Goal: Information Seeking & Learning: Learn about a topic

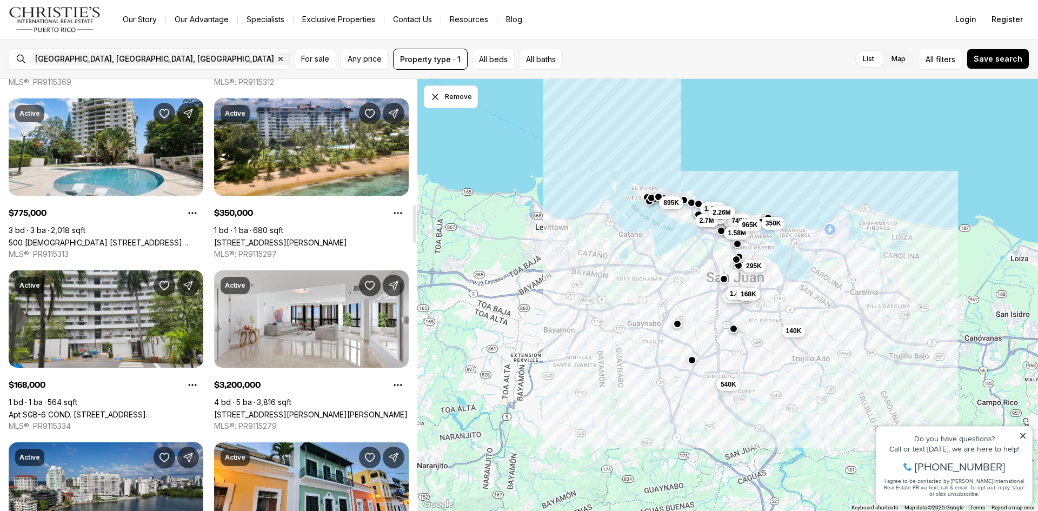
scroll to position [1401, 0]
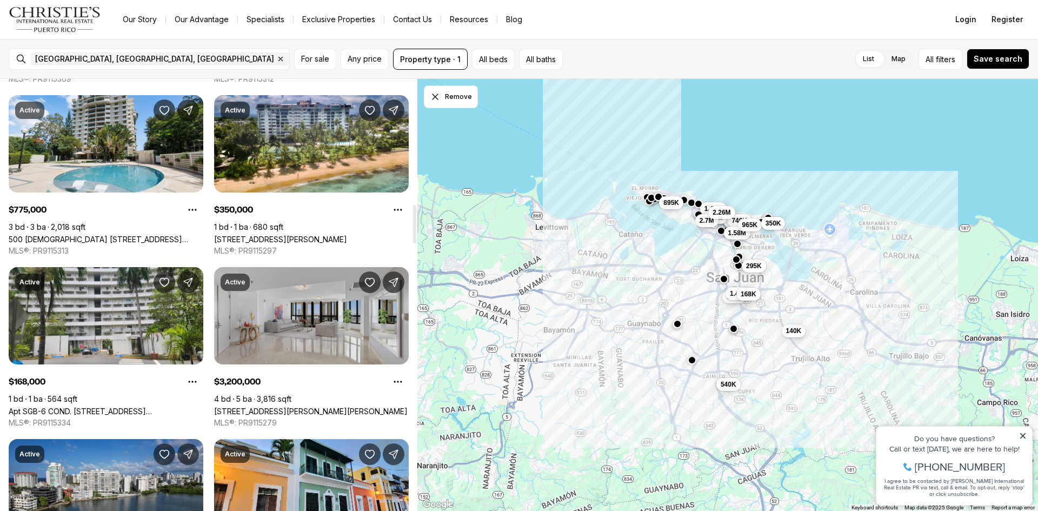
click at [249, 406] on link "[STREET_ADDRESS][PERSON_NAME][PERSON_NAME]" at bounding box center [310, 410] width 193 height 9
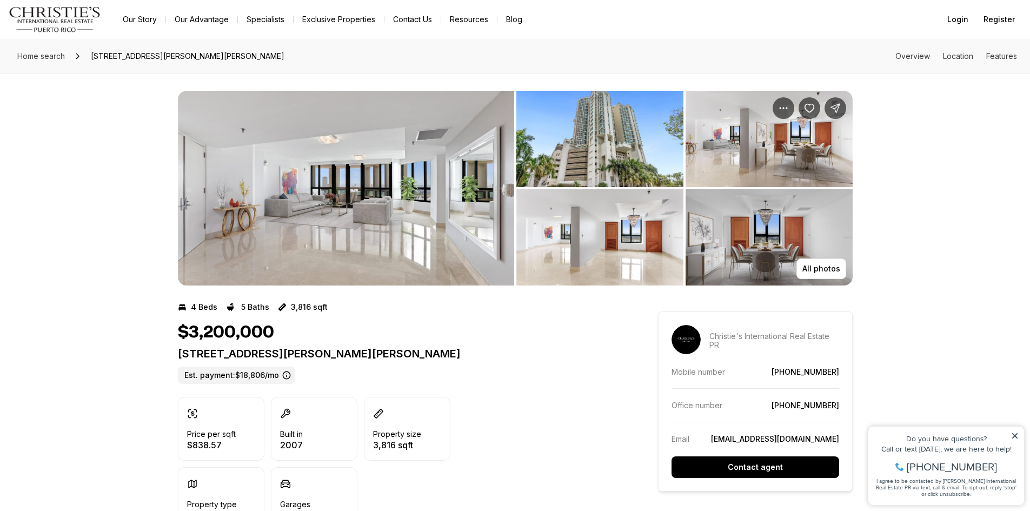
click at [639, 136] on img "View image gallery" at bounding box center [599, 139] width 167 height 96
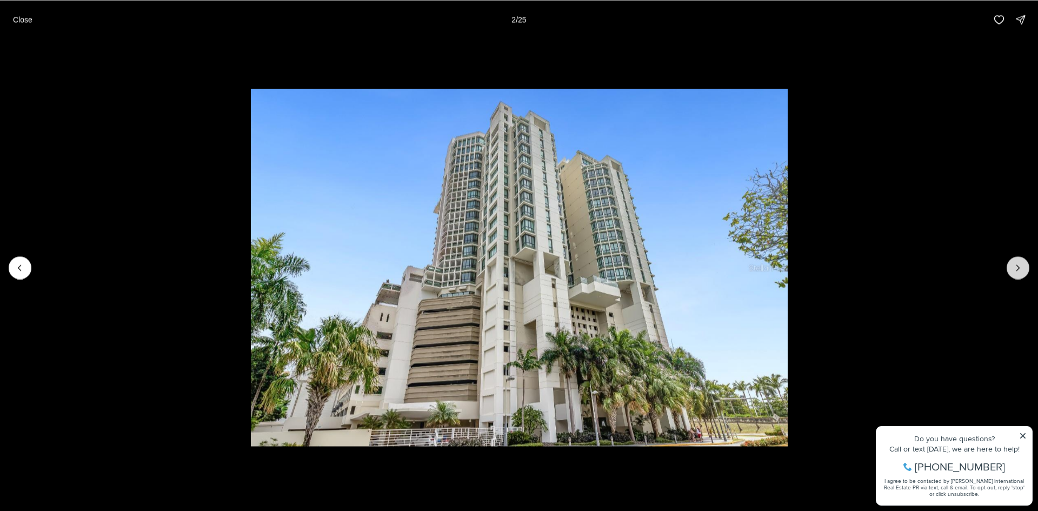
click at [1013, 266] on icon "Next slide" at bounding box center [1017, 267] width 11 height 11
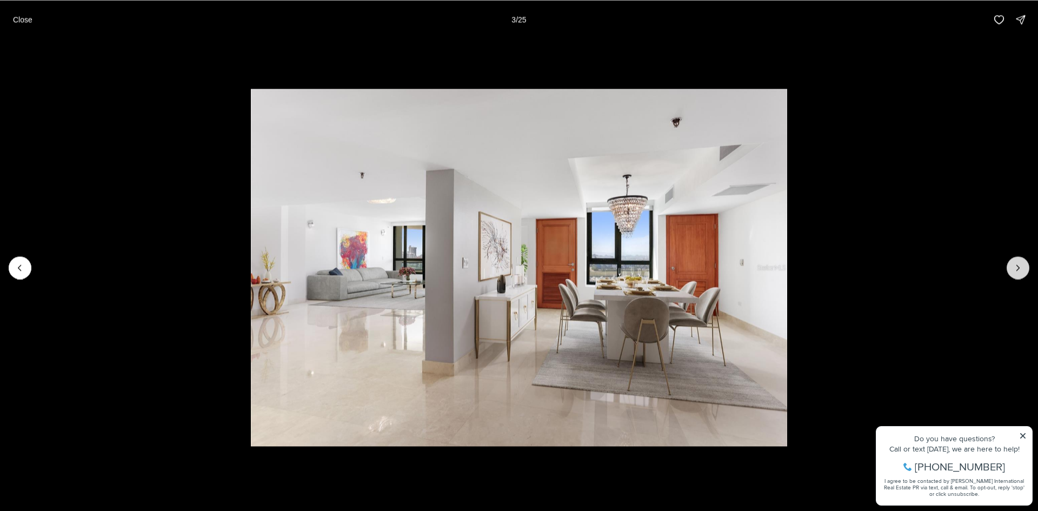
click at [1013, 266] on icon "Next slide" at bounding box center [1017, 267] width 11 height 11
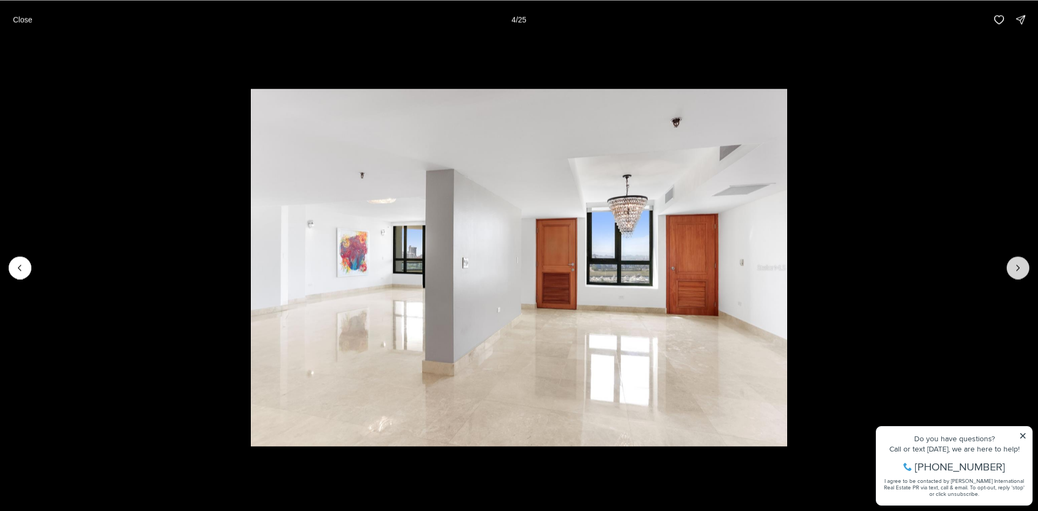
click at [1013, 266] on icon "Next slide" at bounding box center [1017, 267] width 11 height 11
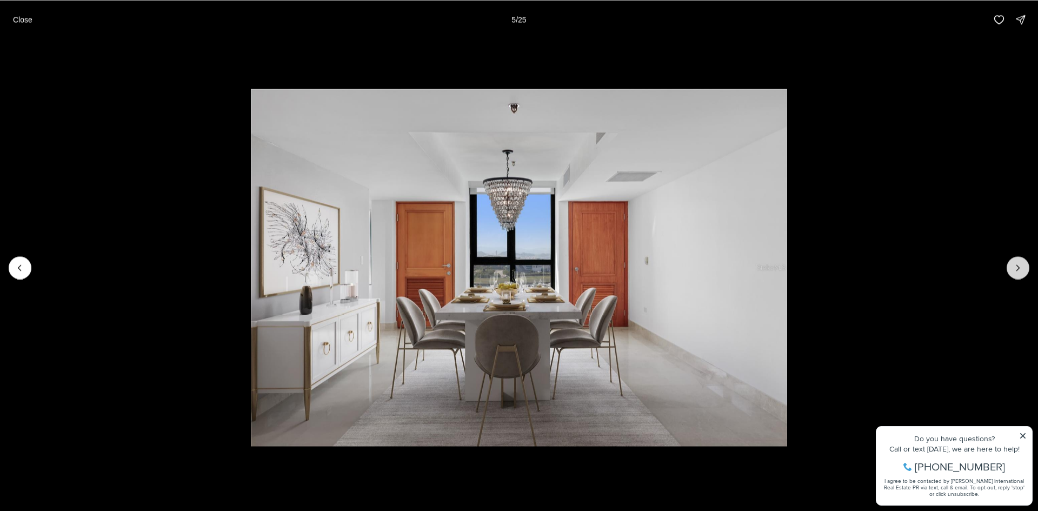
click at [1013, 266] on icon "Next slide" at bounding box center [1017, 267] width 11 height 11
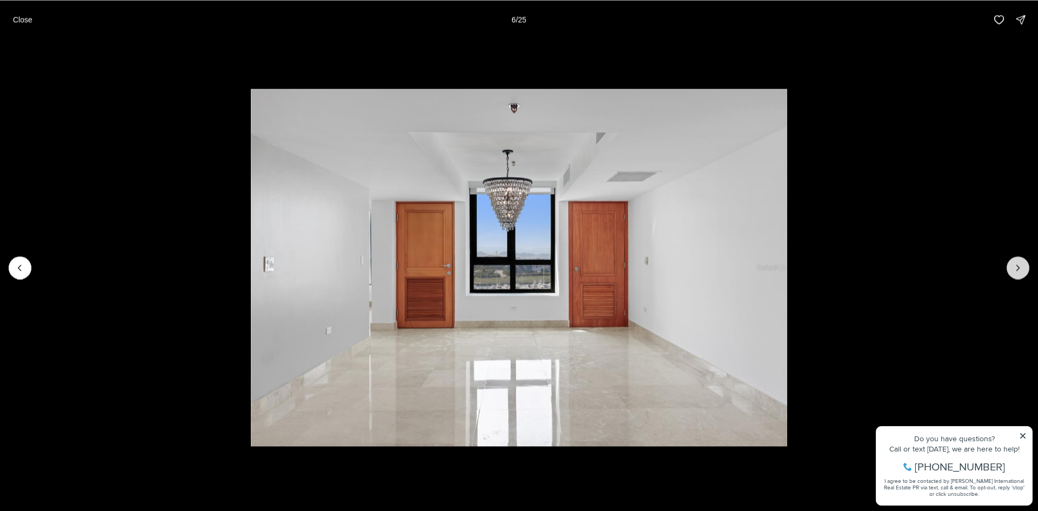
click at [1013, 266] on icon "Next slide" at bounding box center [1017, 267] width 11 height 11
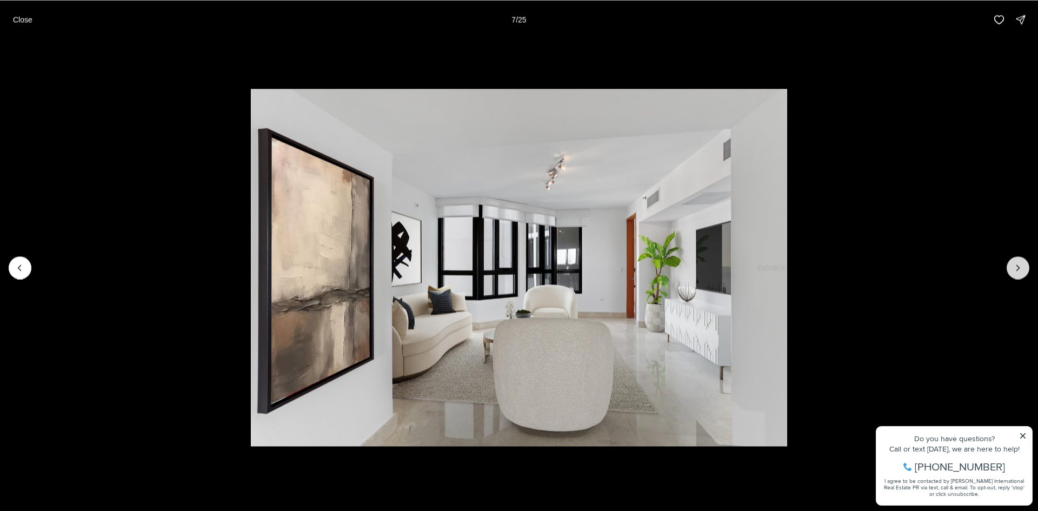
click at [1013, 266] on icon "Next slide" at bounding box center [1017, 267] width 11 height 11
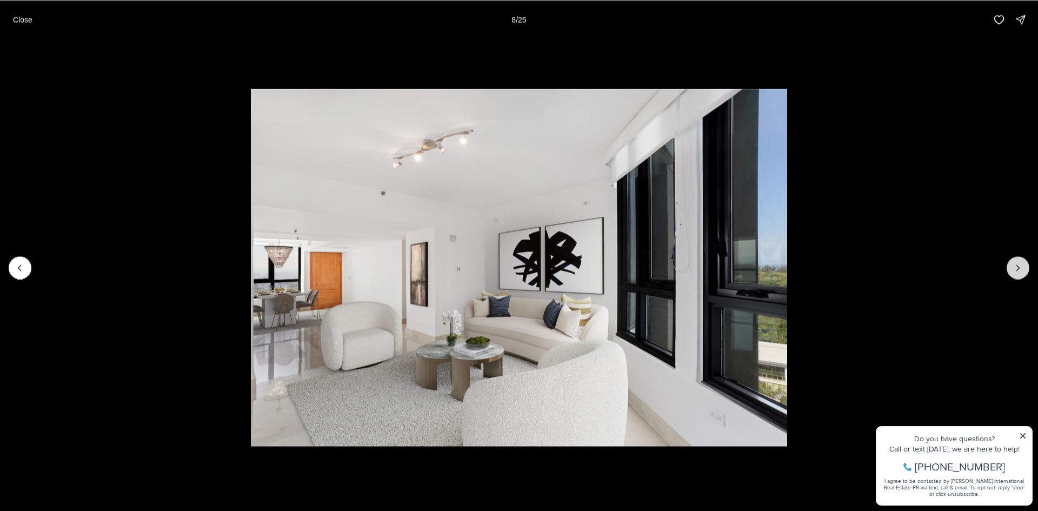
click at [1013, 266] on icon "Next slide" at bounding box center [1017, 267] width 11 height 11
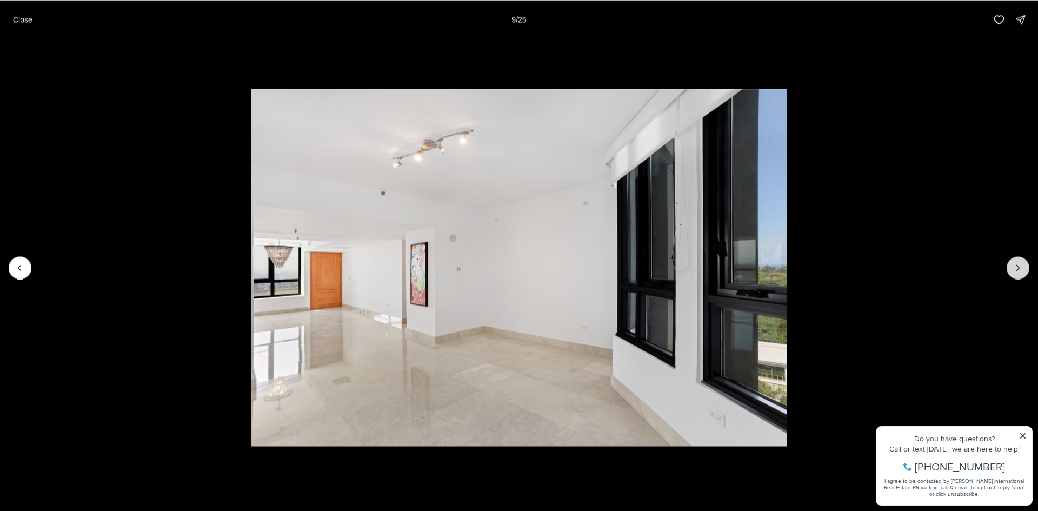
click at [1013, 266] on icon "Next slide" at bounding box center [1017, 267] width 11 height 11
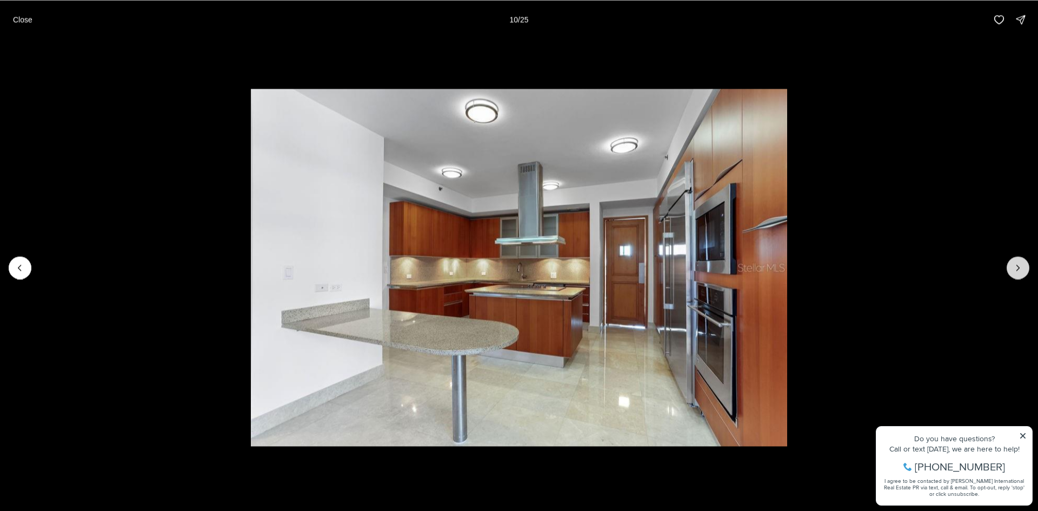
click at [1013, 266] on icon "Next slide" at bounding box center [1017, 267] width 11 height 11
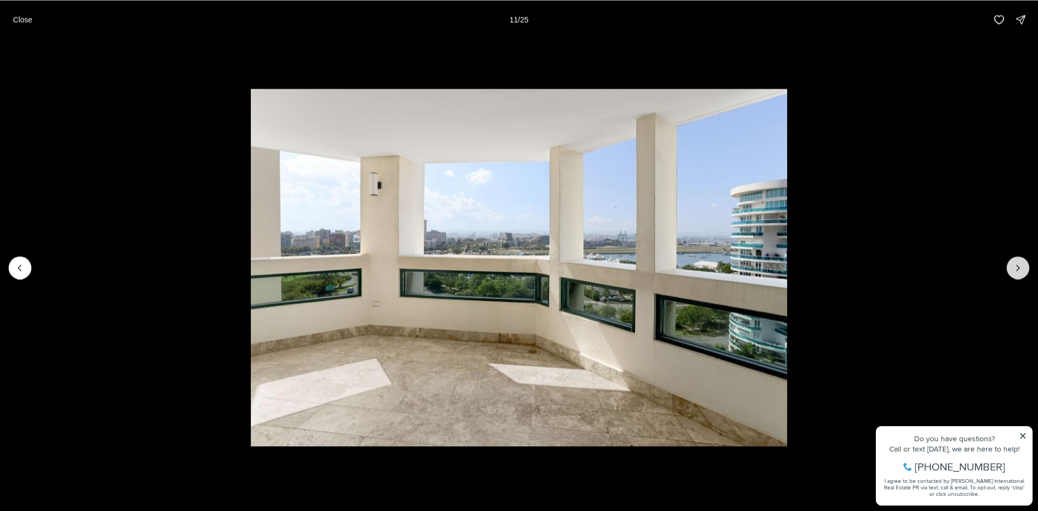
click at [1013, 266] on icon "Next slide" at bounding box center [1017, 267] width 11 height 11
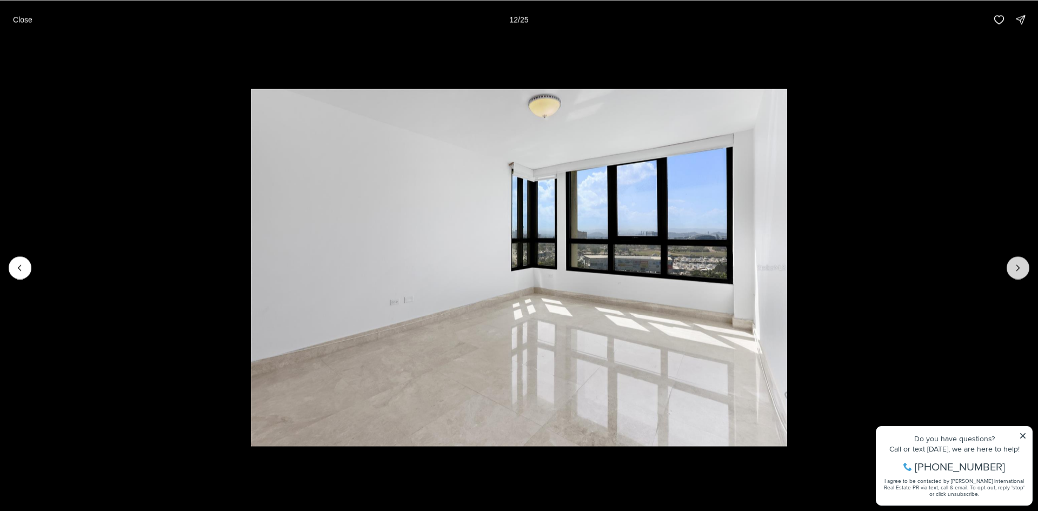
click at [1013, 266] on icon "Next slide" at bounding box center [1017, 267] width 11 height 11
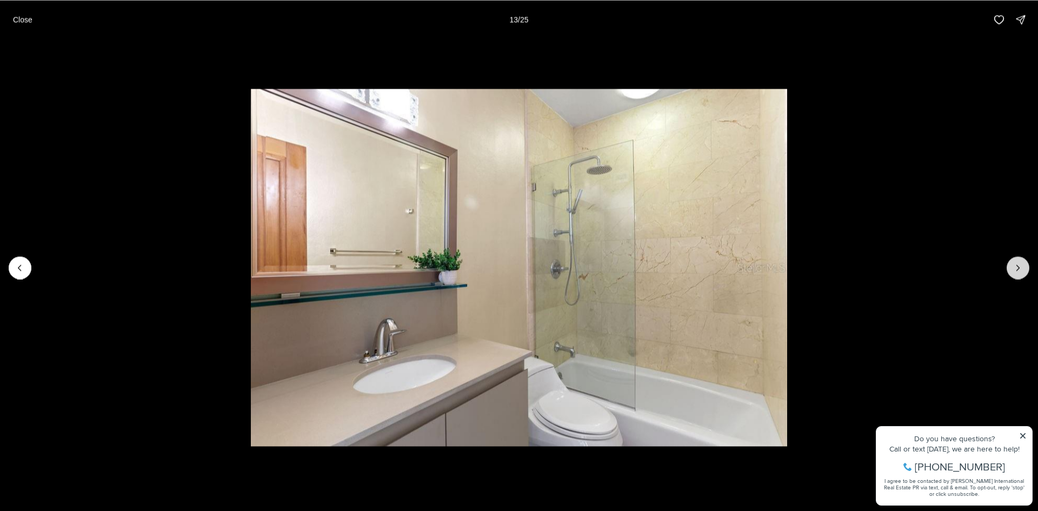
click at [1013, 266] on icon "Next slide" at bounding box center [1017, 267] width 11 height 11
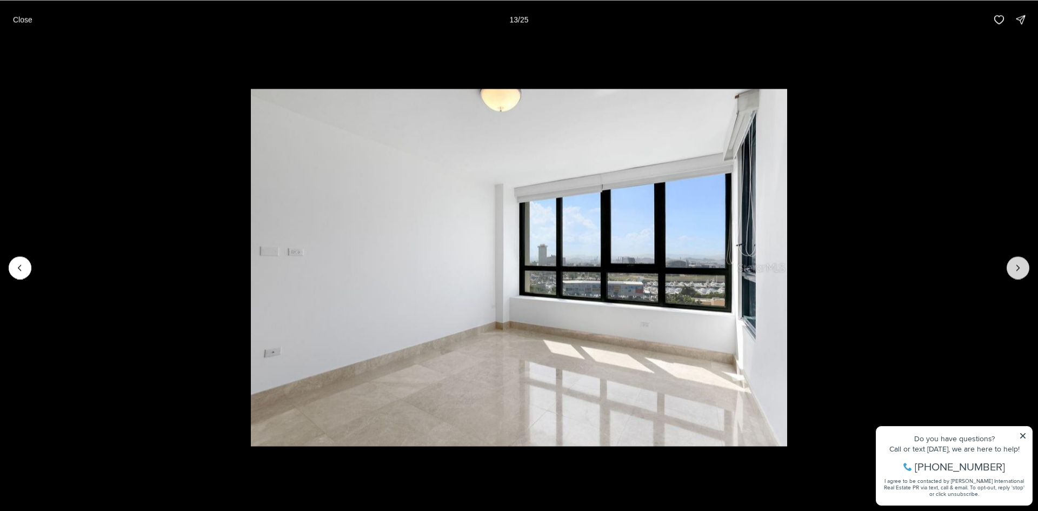
click at [1013, 266] on icon "Next slide" at bounding box center [1017, 267] width 11 height 11
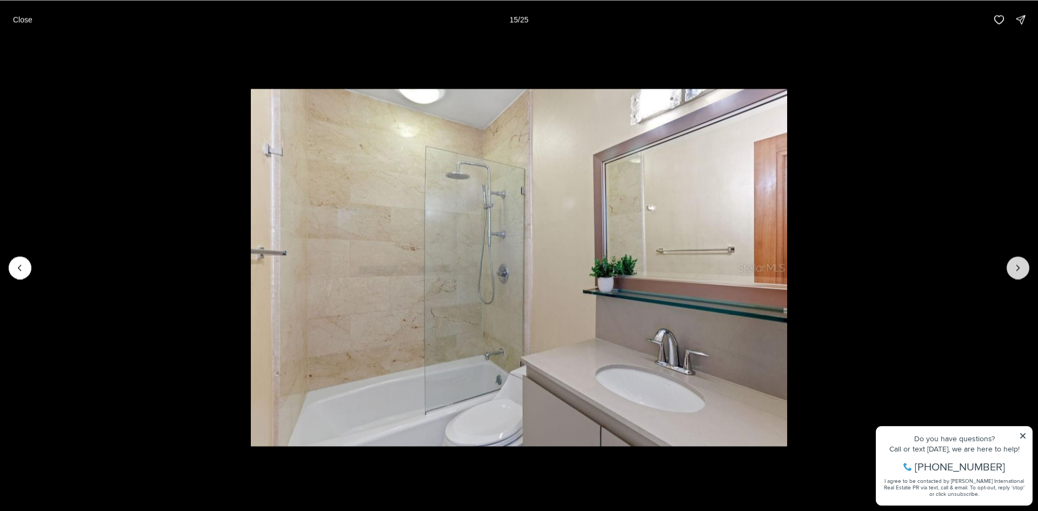
click at [1013, 266] on icon "Next slide" at bounding box center [1017, 267] width 11 height 11
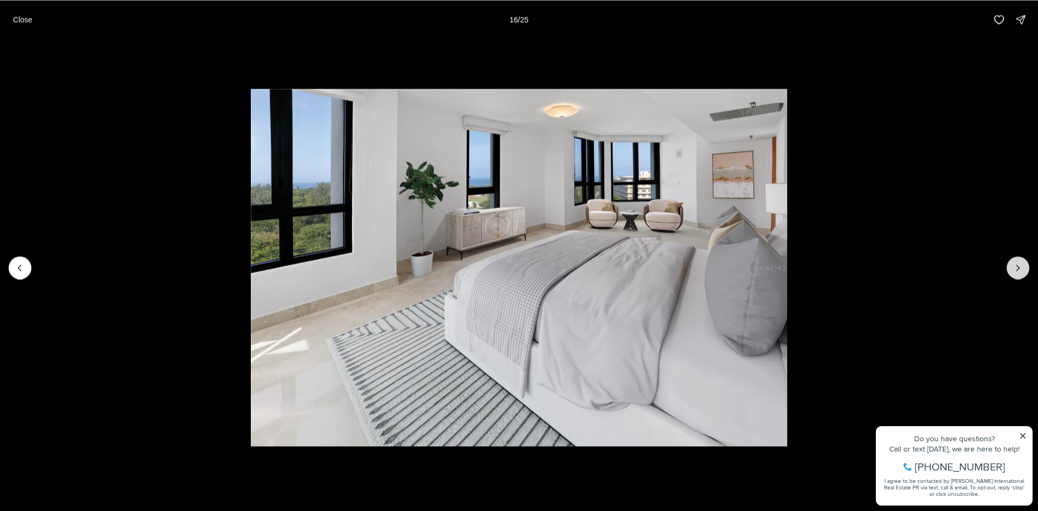
click at [1013, 266] on icon "Next slide" at bounding box center [1017, 267] width 11 height 11
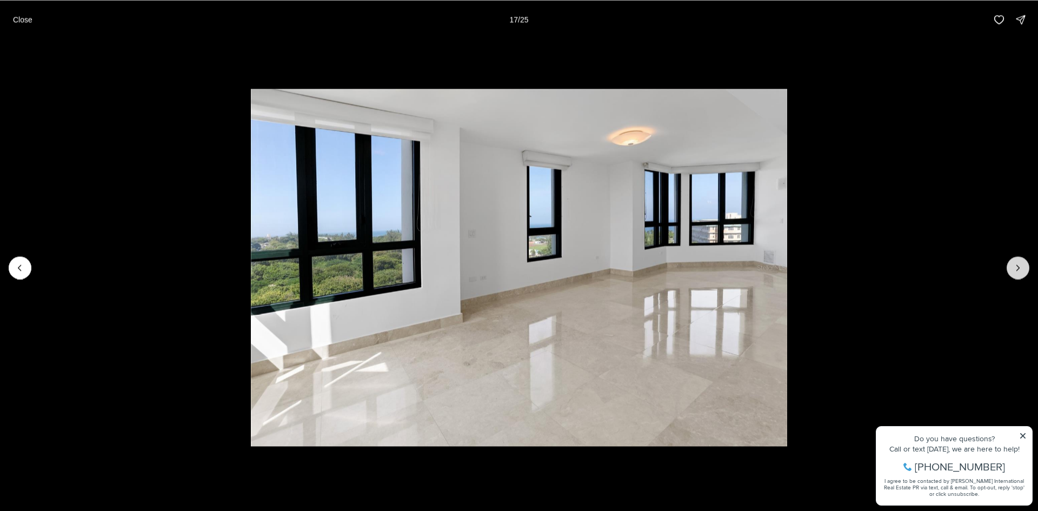
click at [1013, 266] on icon "Next slide" at bounding box center [1017, 267] width 11 height 11
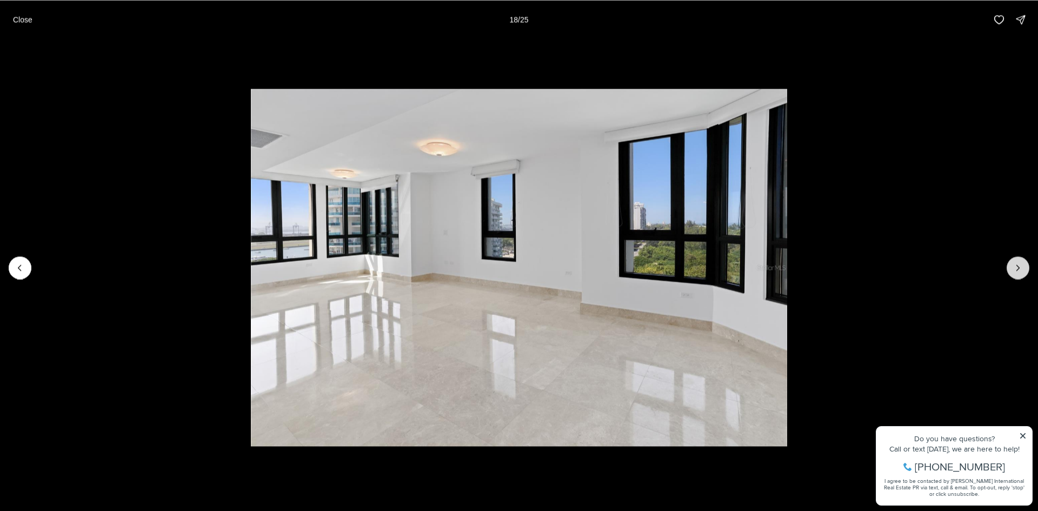
click at [1013, 266] on icon "Next slide" at bounding box center [1017, 267] width 11 height 11
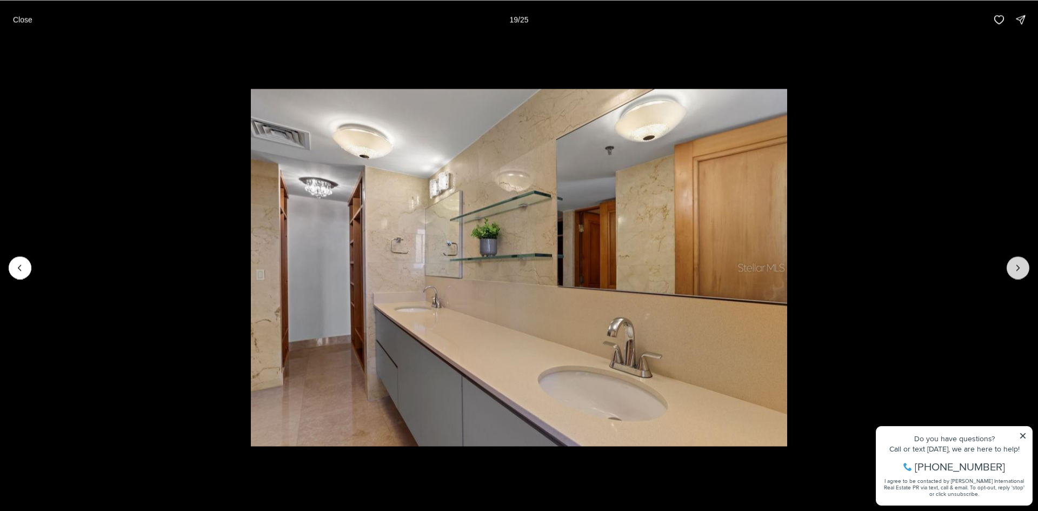
click at [1013, 266] on icon "Next slide" at bounding box center [1017, 267] width 11 height 11
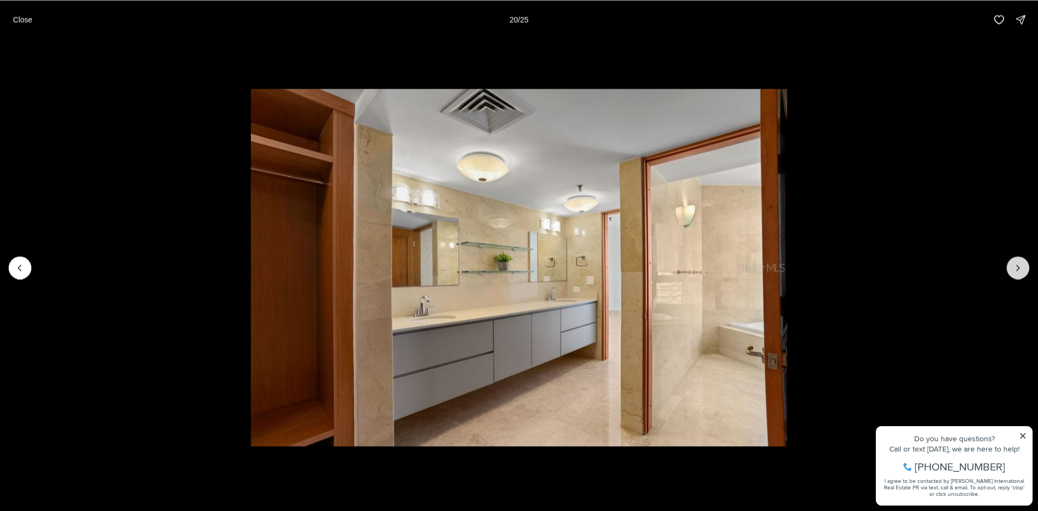
click at [1013, 266] on icon "Next slide" at bounding box center [1017, 267] width 11 height 11
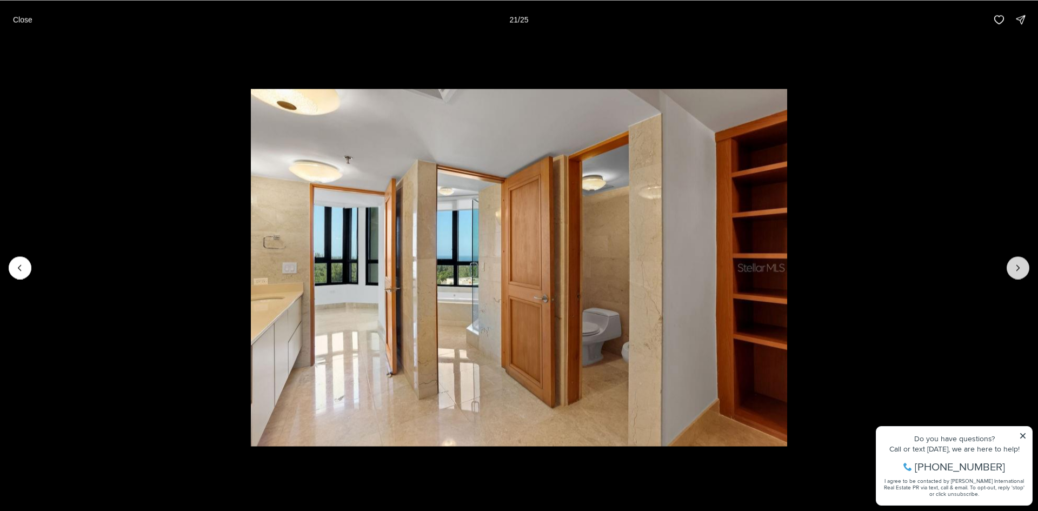
click at [1013, 266] on icon "Next slide" at bounding box center [1017, 267] width 11 height 11
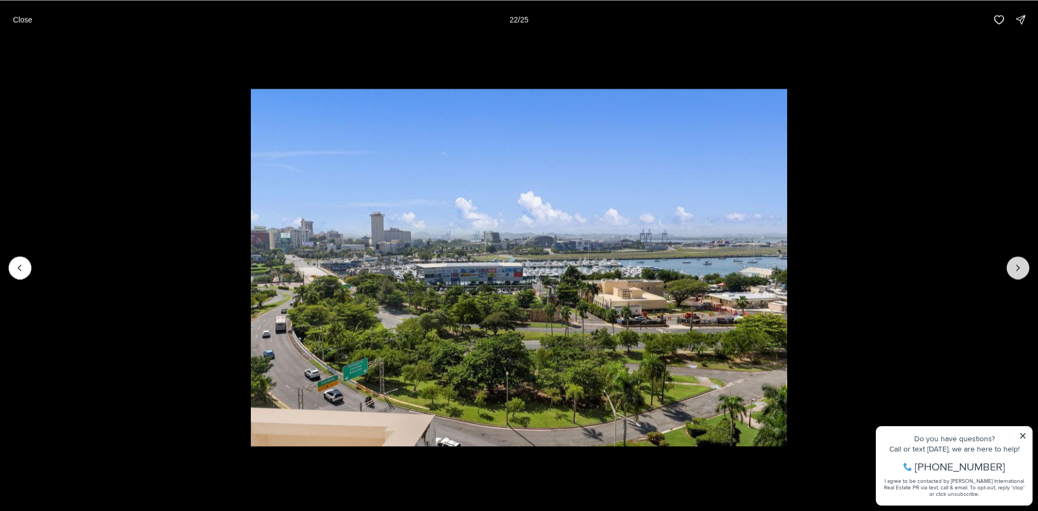
click at [1013, 266] on icon "Next slide" at bounding box center [1017, 267] width 11 height 11
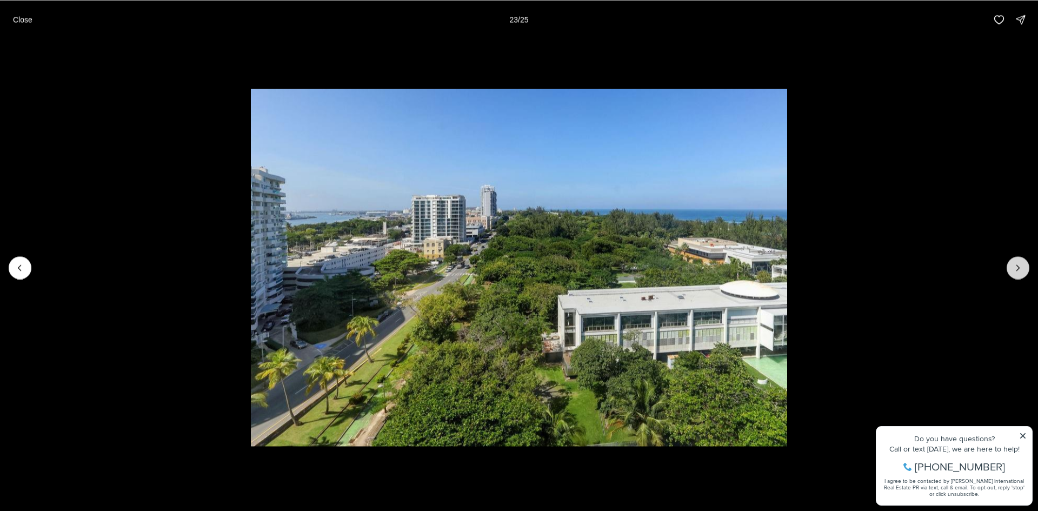
click at [1013, 266] on icon "Next slide" at bounding box center [1017, 267] width 11 height 11
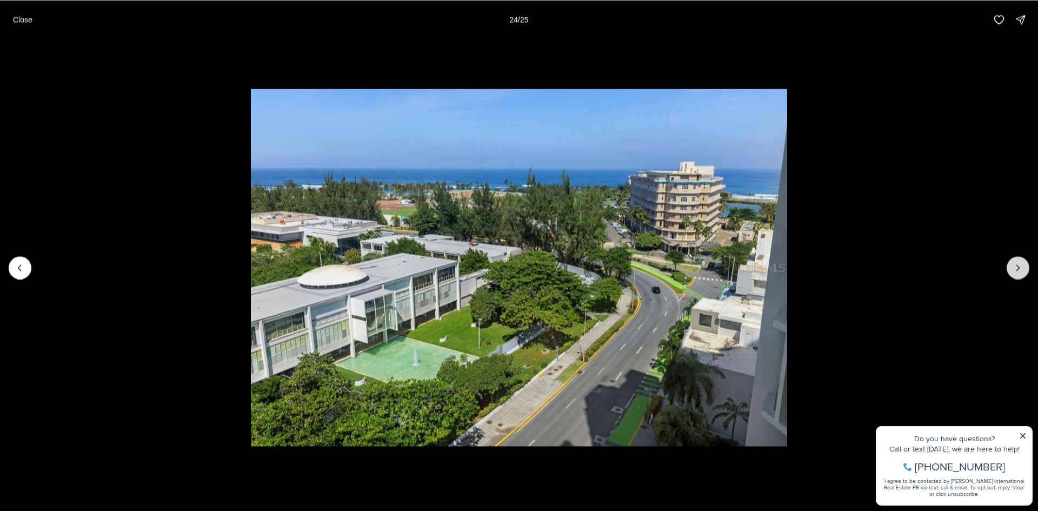
click at [1013, 266] on icon "Next slide" at bounding box center [1017, 267] width 11 height 11
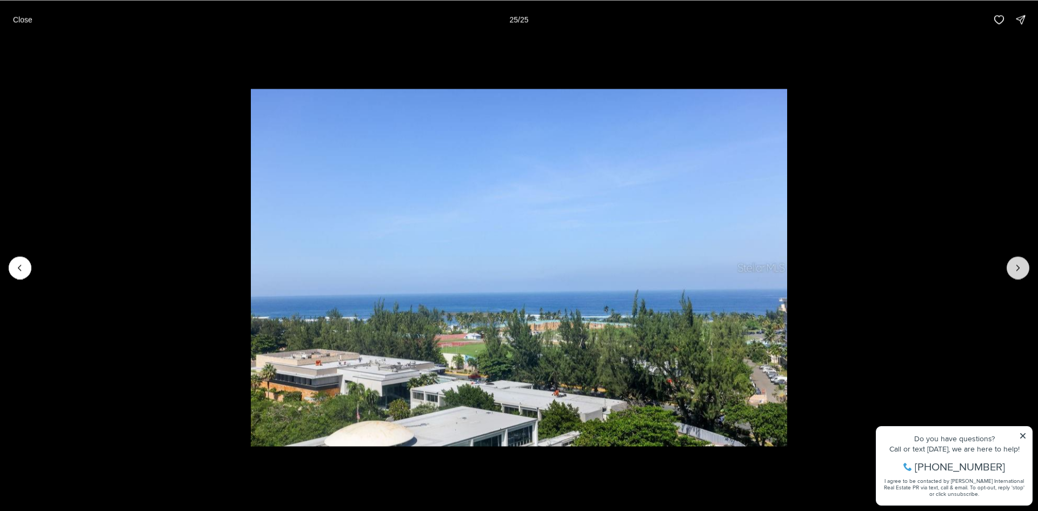
click at [1013, 266] on div at bounding box center [1017, 267] width 23 height 23
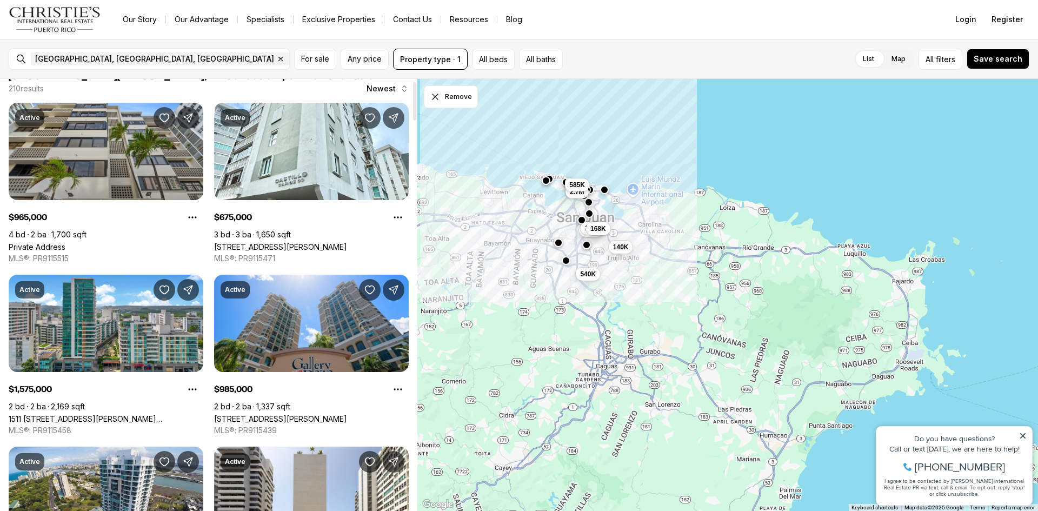
scroll to position [36, 0]
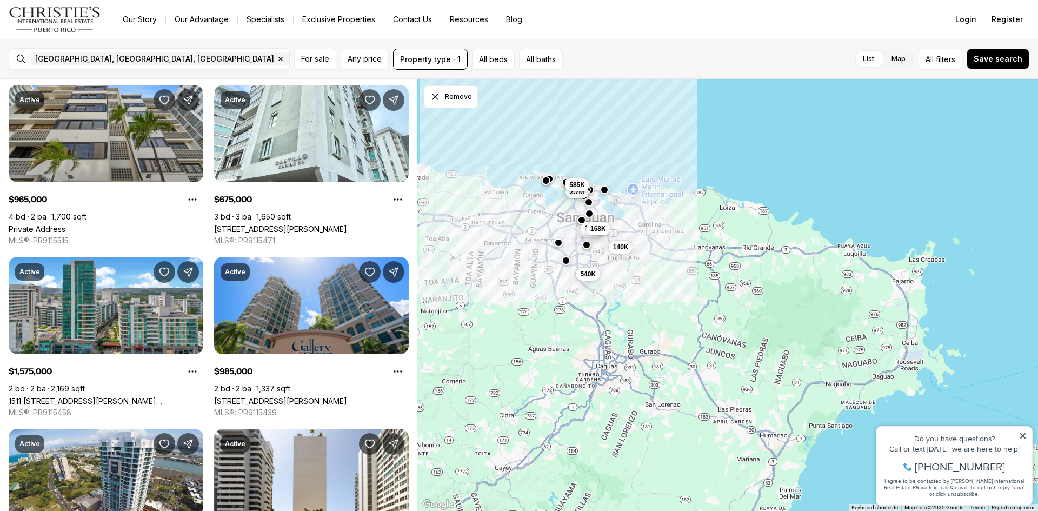
click at [625, 254] on div "775K 1.48M 168K 140K 2.7M 540K 585K" at bounding box center [727, 295] width 620 height 432
click at [621, 249] on span "140K" at bounding box center [621, 246] width 16 height 9
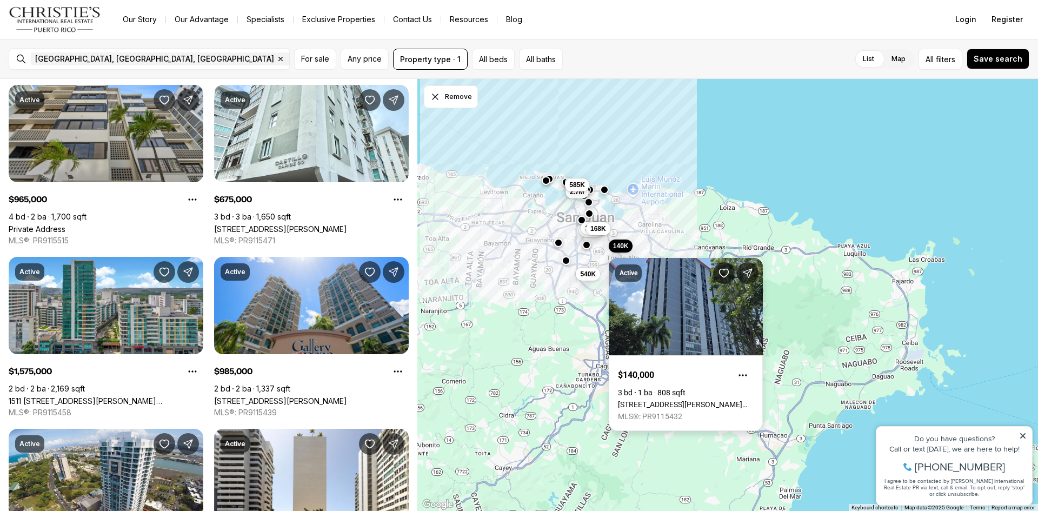
click at [645, 400] on link "[STREET_ADDRESS][PERSON_NAME][PERSON_NAME]" at bounding box center [686, 404] width 136 height 9
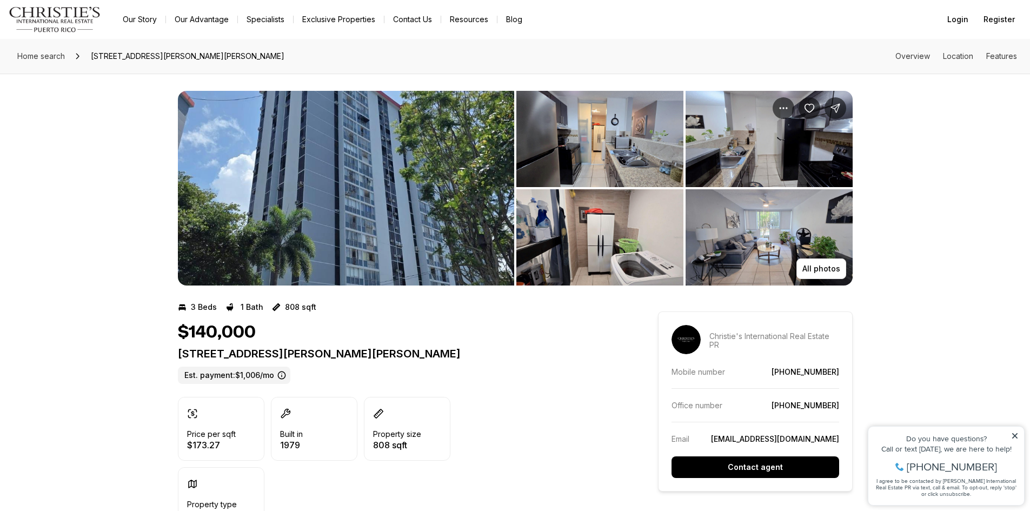
click at [618, 164] on img "View image gallery" at bounding box center [599, 139] width 167 height 96
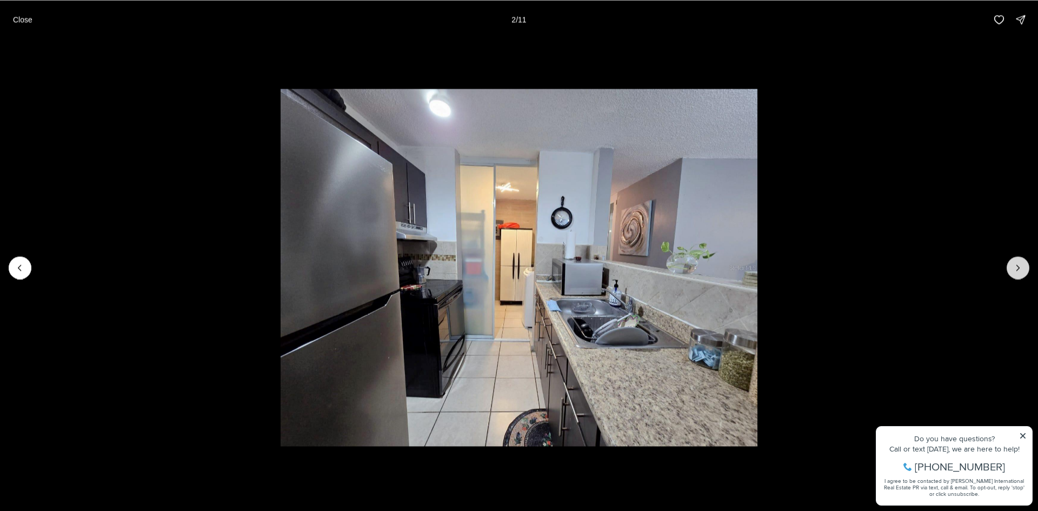
click at [1023, 262] on button "Next slide" at bounding box center [1017, 267] width 23 height 23
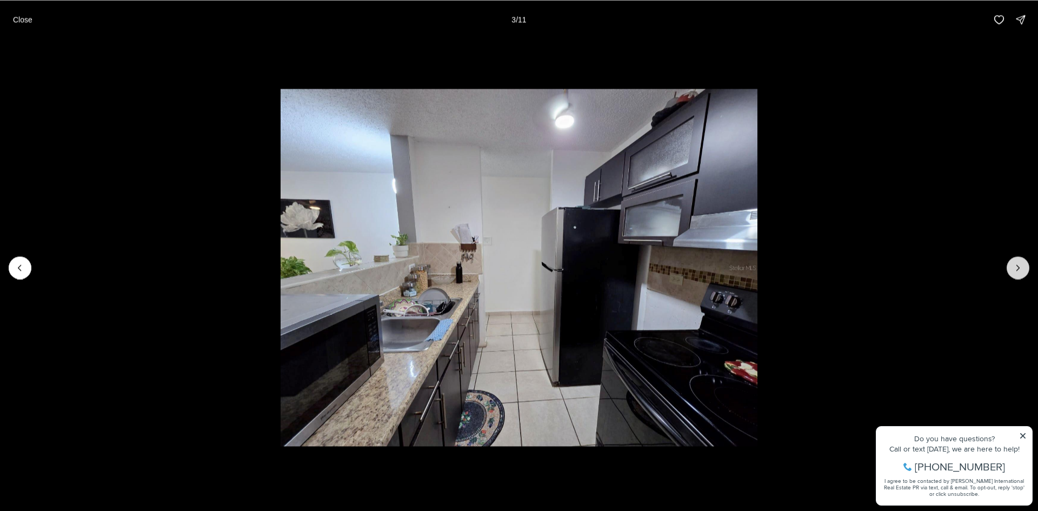
click at [1023, 262] on button "Next slide" at bounding box center [1017, 267] width 23 height 23
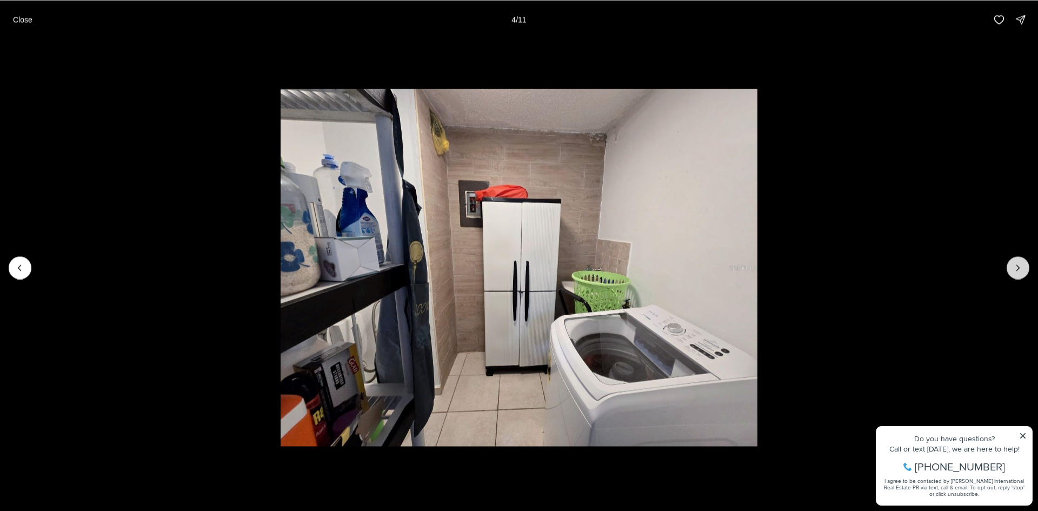
click at [1023, 262] on button "Next slide" at bounding box center [1017, 267] width 23 height 23
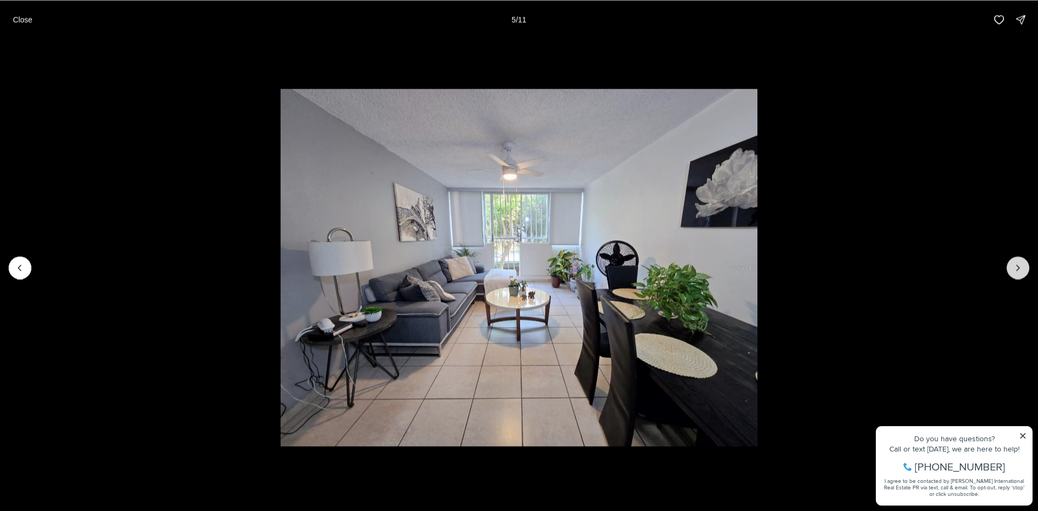
click at [1023, 262] on button "Next slide" at bounding box center [1017, 267] width 23 height 23
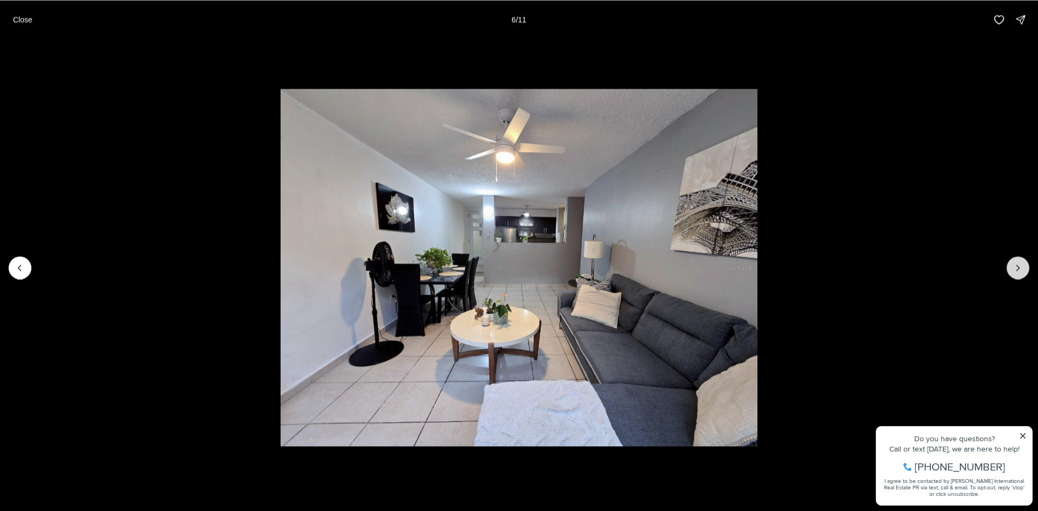
click at [1023, 262] on button "Next slide" at bounding box center [1017, 267] width 23 height 23
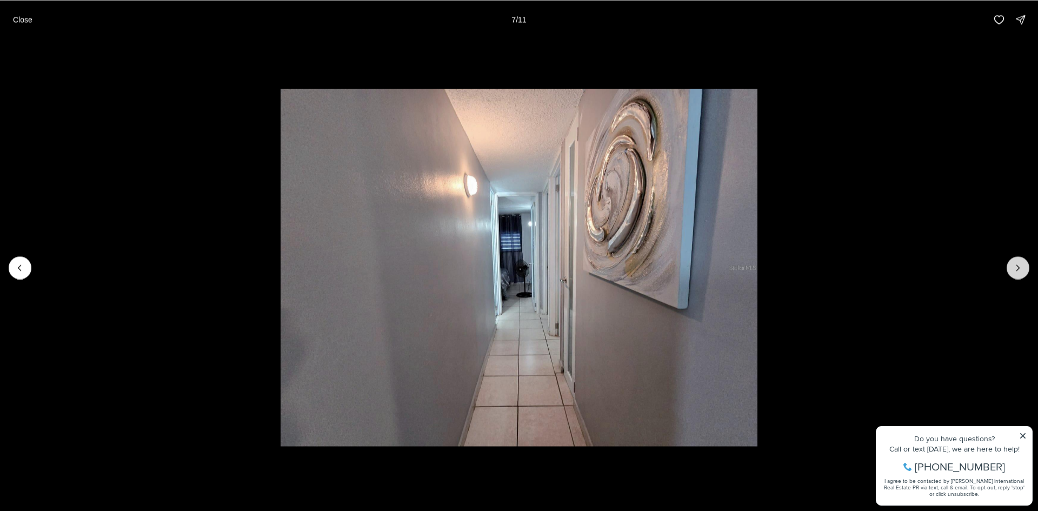
click at [1023, 262] on button "Next slide" at bounding box center [1017, 267] width 23 height 23
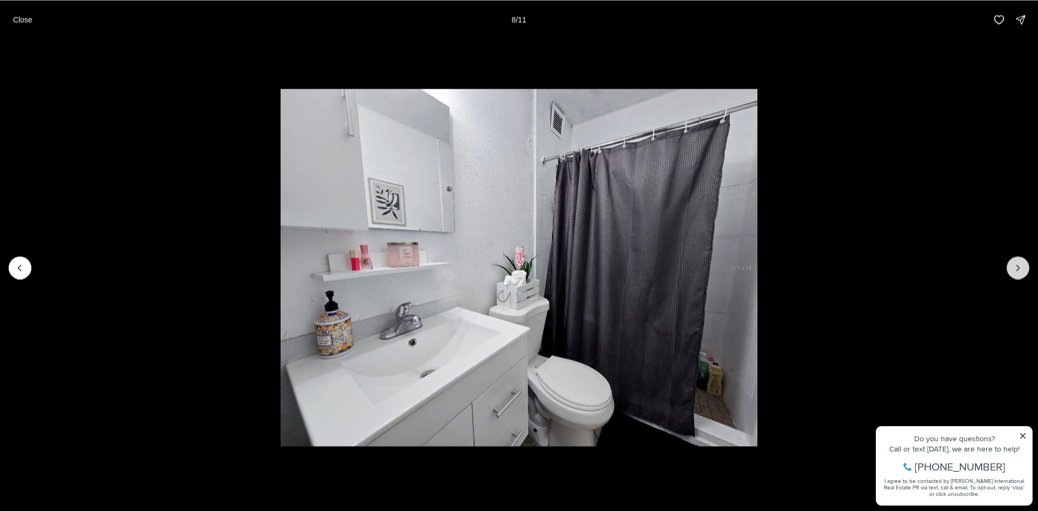
click at [1023, 262] on button "Next slide" at bounding box center [1017, 267] width 23 height 23
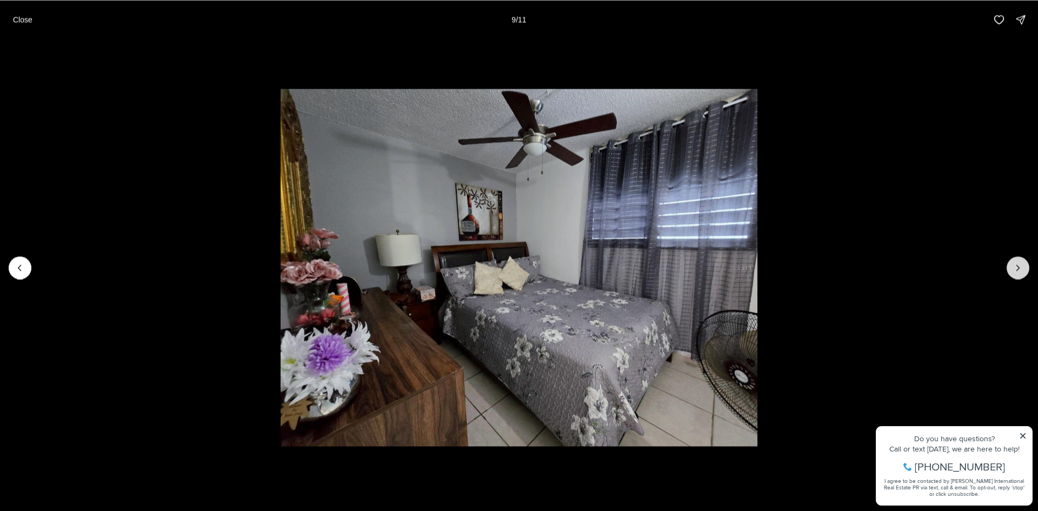
click at [1023, 262] on button "Next slide" at bounding box center [1017, 267] width 23 height 23
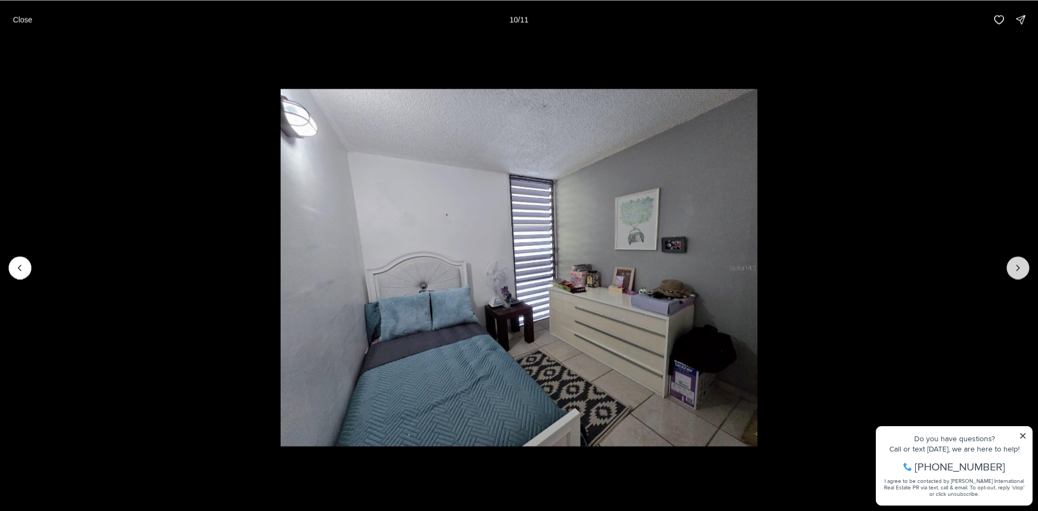
click at [1023, 262] on button "Next slide" at bounding box center [1017, 267] width 23 height 23
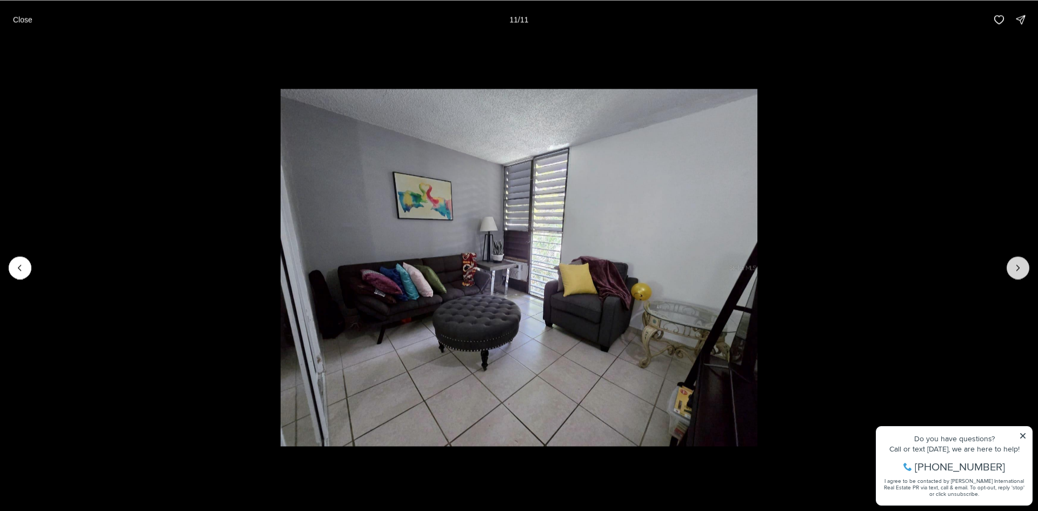
click at [1023, 262] on div at bounding box center [1017, 267] width 23 height 23
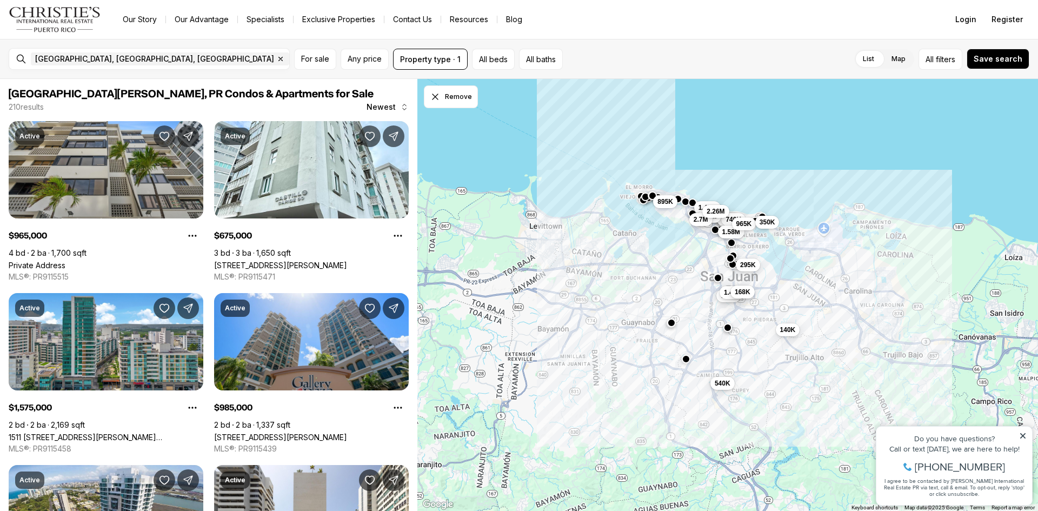
click at [748, 295] on span "168K" at bounding box center [743, 292] width 16 height 9
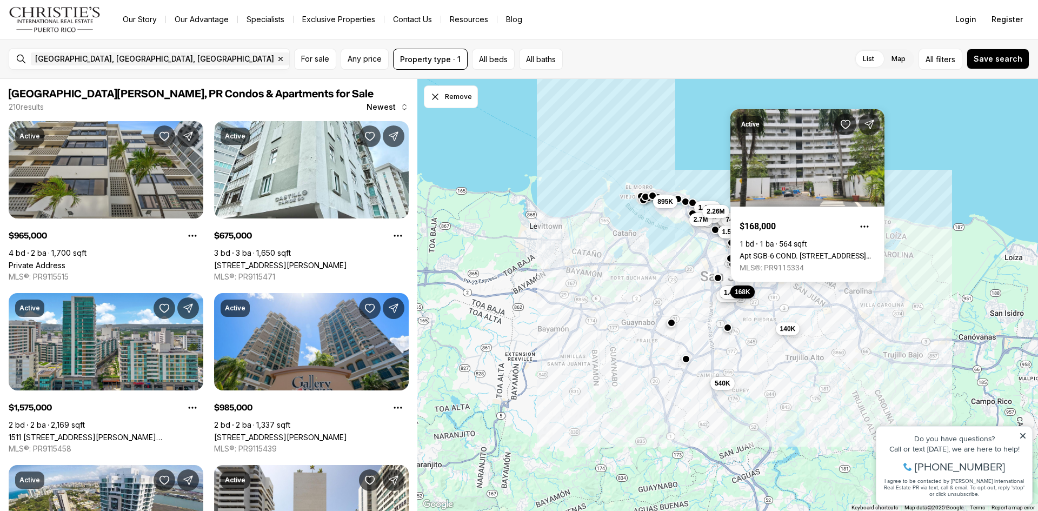
click at [781, 334] on button "140K" at bounding box center [788, 328] width 24 height 13
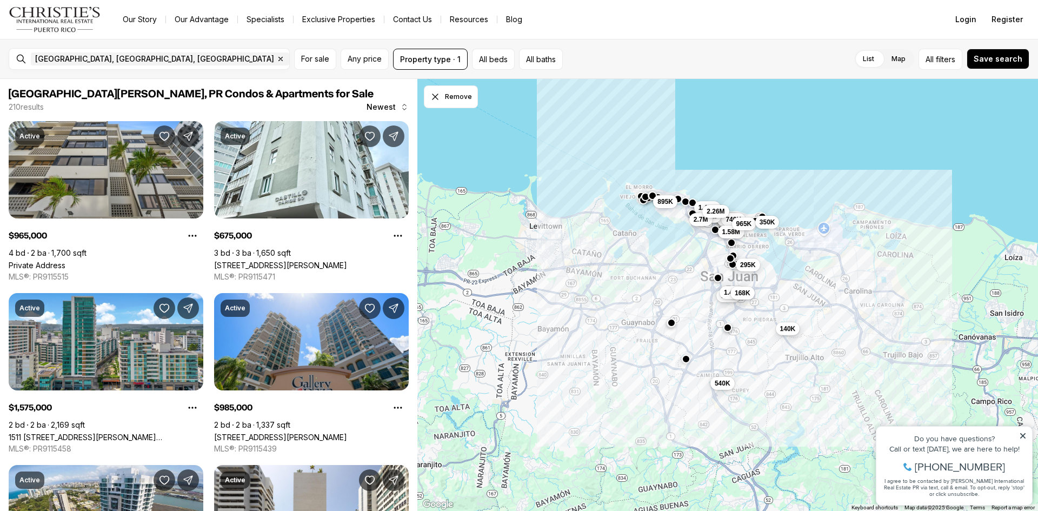
click at [785, 331] on span "140K" at bounding box center [788, 328] width 16 height 9
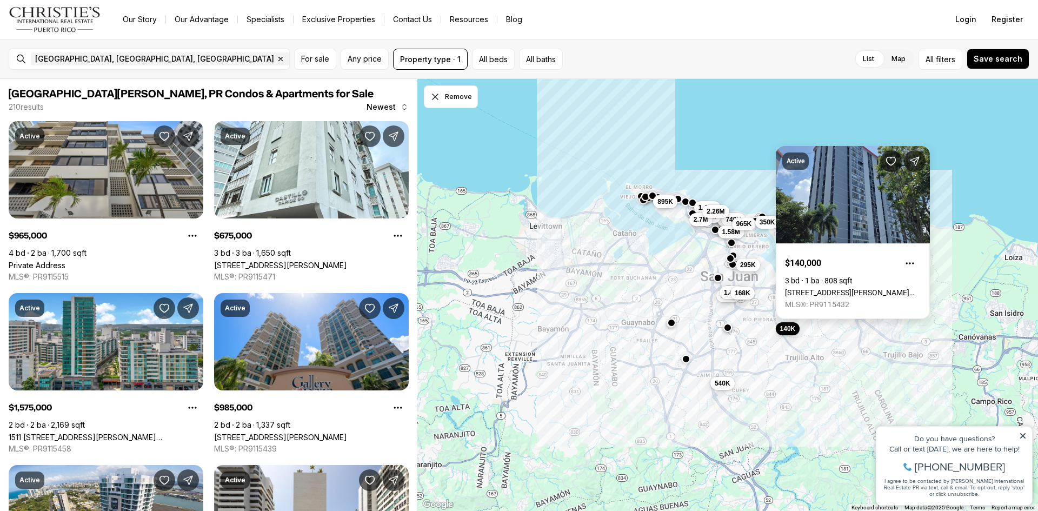
click at [786, 293] on link "[STREET_ADDRESS][PERSON_NAME][PERSON_NAME]" at bounding box center [853, 292] width 136 height 9
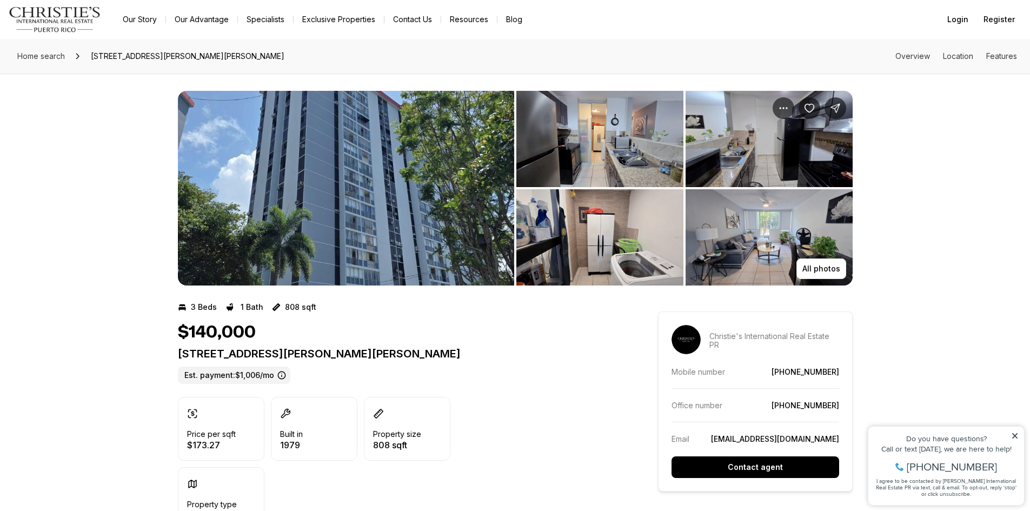
drag, startPoint x: 412, startPoint y: 348, endPoint x: 393, endPoint y: 344, distance: 19.4
click at [409, 348] on p "[STREET_ADDRESS][PERSON_NAME][PERSON_NAME]" at bounding box center [398, 353] width 441 height 13
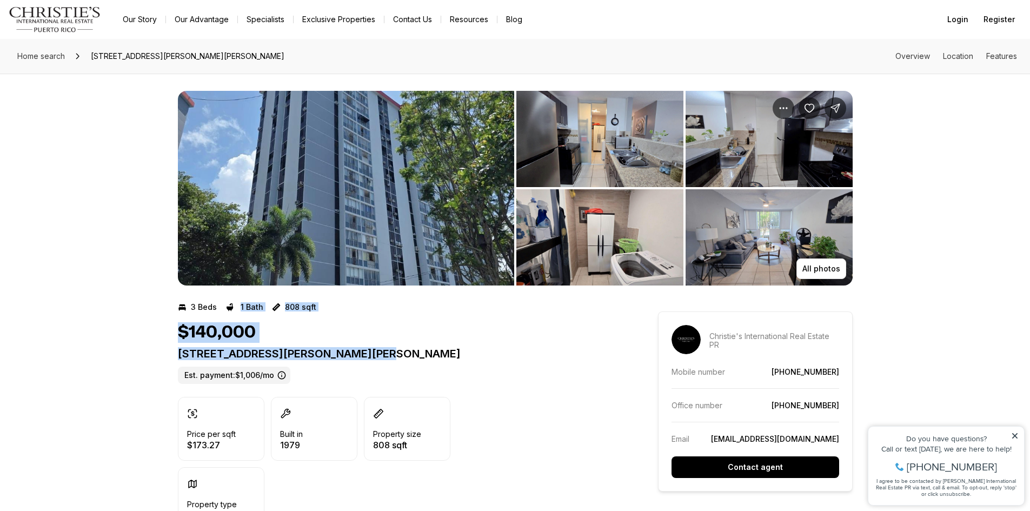
drag, startPoint x: 393, startPoint y: 344, endPoint x: 239, endPoint y: 321, distance: 155.8
click at [233, 316] on div "3 Beds 1 Bath 808 sqft $140,000 [GEOGRAPHIC_DATA][PERSON_NAME][STREET_ADDRESS][…" at bounding box center [398, 423] width 441 height 250
click at [235, 317] on div "3 Beds 1 Bath 808 sqft $140,000 2 ALMONTE #411 SAN JUAN PR, 00926 Est. payment:…" at bounding box center [398, 423] width 441 height 250
drag, startPoint x: 239, startPoint y: 321, endPoint x: 401, endPoint y: 384, distance: 173.0
click at [399, 384] on div "3 Beds 1 Bath 808 sqft $140,000 2 ALMONTE #411 SAN JUAN PR, 00926 Est. payment:…" at bounding box center [398, 423] width 441 height 250
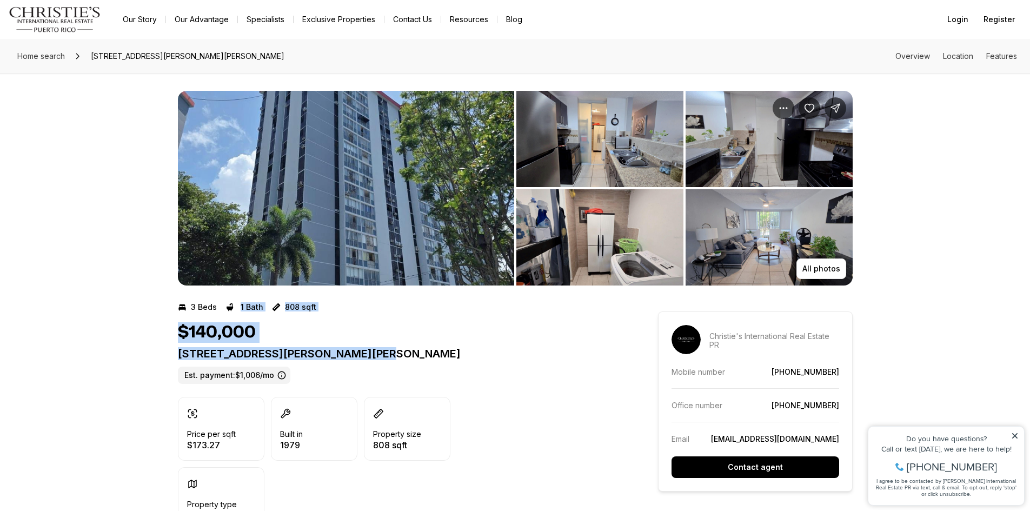
click at [406, 383] on div "2 ALMONTE #411 SAN JUAN PR, 00926 Est. payment: $1,006/mo" at bounding box center [398, 365] width 441 height 37
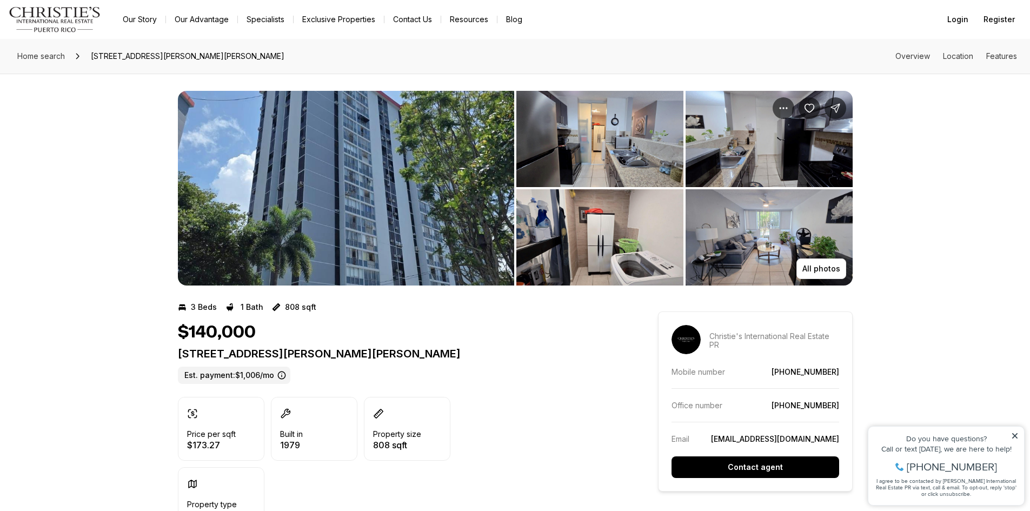
click at [395, 362] on div "2 ALMONTE #411 SAN JUAN PR, 00926 Est. payment: $1,006/mo" at bounding box center [398, 365] width 441 height 37
click at [246, 344] on div "$140,000 2 ALMONTE #411 SAN JUAN PR, 00926 Est. payment: $1,006/mo" at bounding box center [398, 353] width 441 height 62
click at [384, 353] on p "2 ALMONTE #411 SAN JUAN PR, 00926" at bounding box center [398, 353] width 441 height 13
drag, startPoint x: 273, startPoint y: 351, endPoint x: 257, endPoint y: 348, distance: 16.1
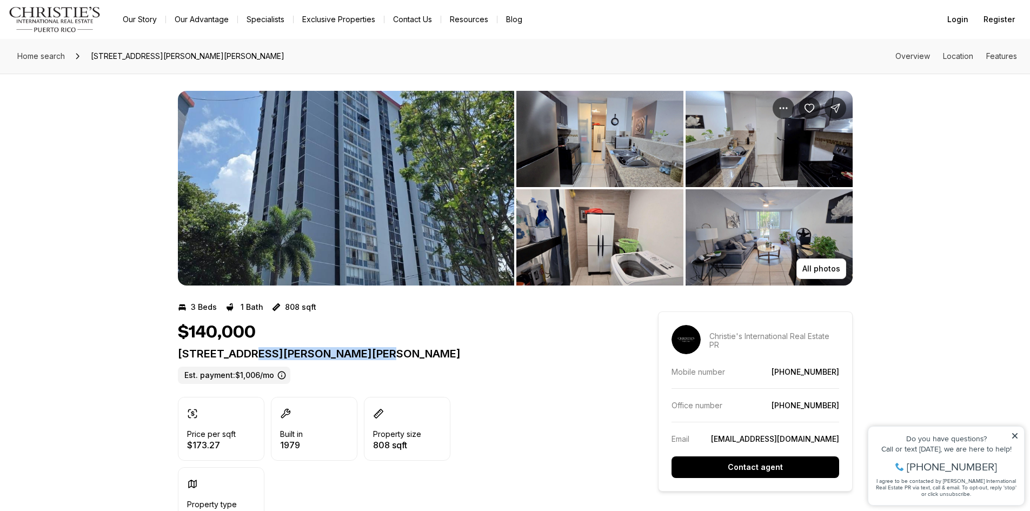
click at [257, 348] on p "2 ALMONTE #411 SAN JUAN PR, 00926" at bounding box center [398, 353] width 441 height 13
click at [181, 353] on p "2 ALMONTE #411 SAN JUAN PR, 00926" at bounding box center [398, 353] width 441 height 13
drag, startPoint x: 180, startPoint y: 353, endPoint x: 408, endPoint y: 362, distance: 227.7
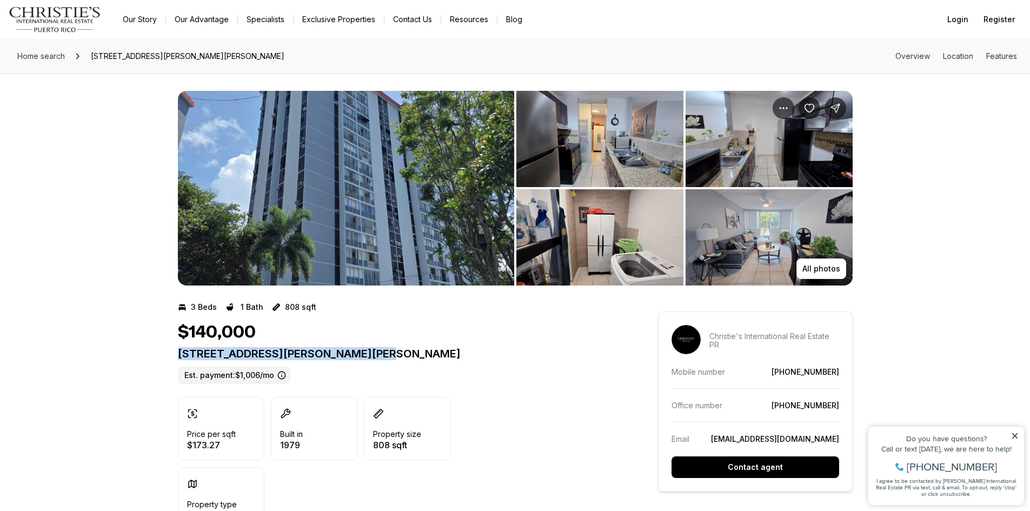
click at [408, 362] on div "2 ALMONTE #411 SAN JUAN PR, 00926 Est. payment: $1,006/mo" at bounding box center [398, 365] width 441 height 37
copy p "2 ALMONTE #411 SAN JUAN PR, 00926"
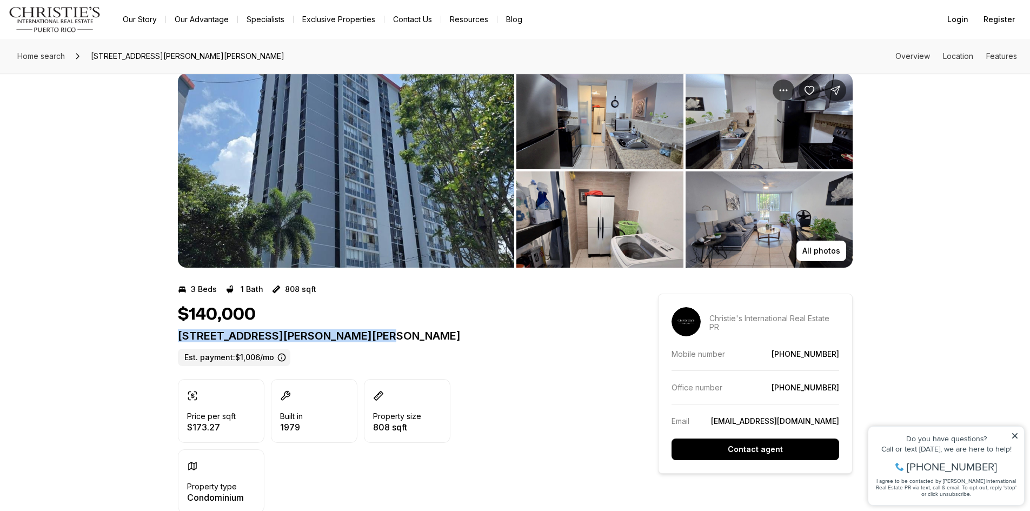
click at [443, 343] on div "2 ALMONTE #411 SAN JUAN PR, 00926 Est. payment: $1,006/mo" at bounding box center [398, 347] width 441 height 37
click at [515, 326] on div "$140,000 2 ALMONTE #411 SAN JUAN PR, 00926 Est. payment: $1,006/mo" at bounding box center [398, 335] width 441 height 62
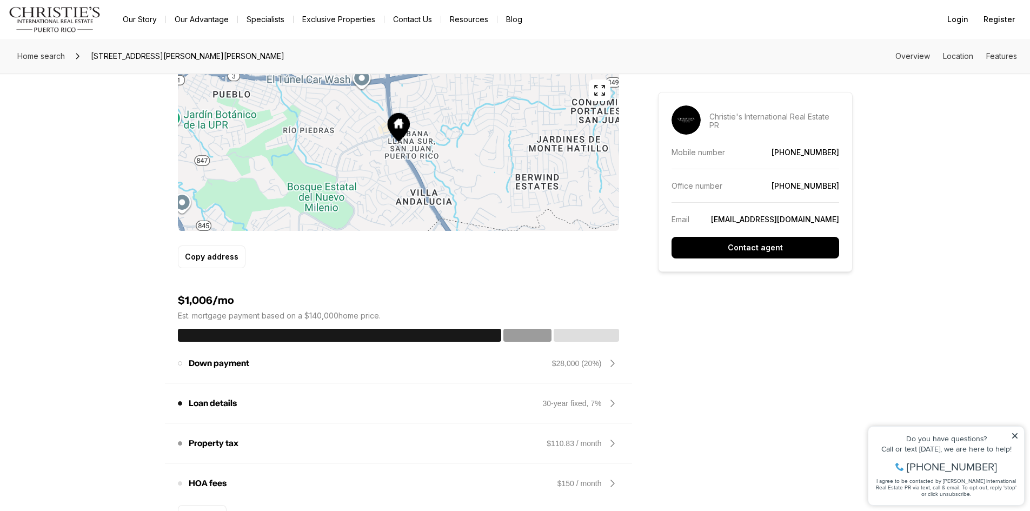
scroll to position [919, 0]
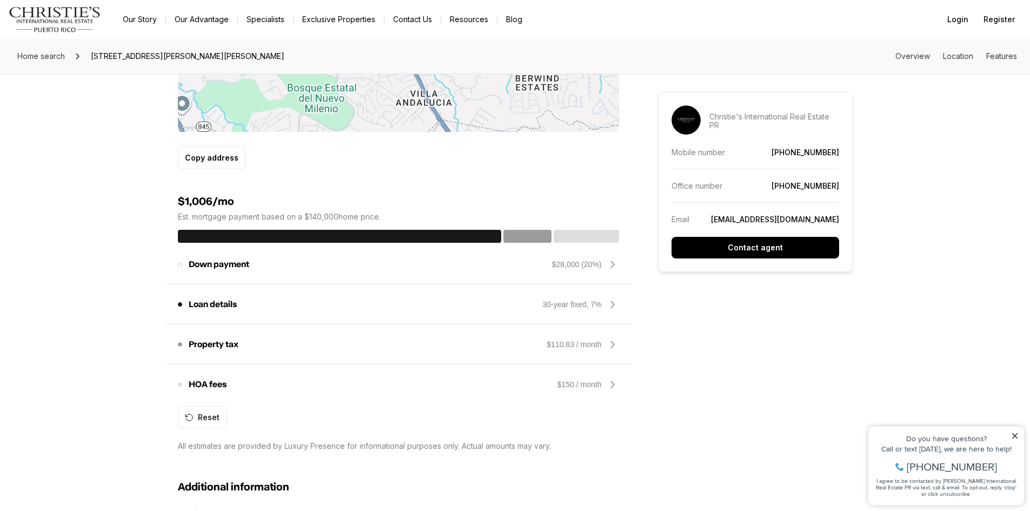
click at [612, 263] on icon at bounding box center [612, 264] width 13 height 13
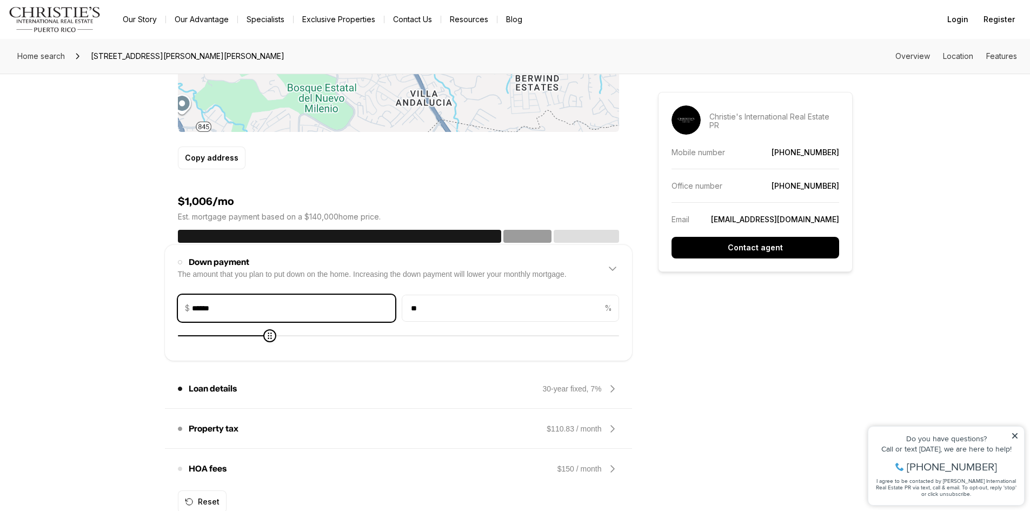
click at [270, 305] on input "******" at bounding box center [293, 308] width 203 height 26
type input "*****"
type input "*"
type input "***"
type input "*"
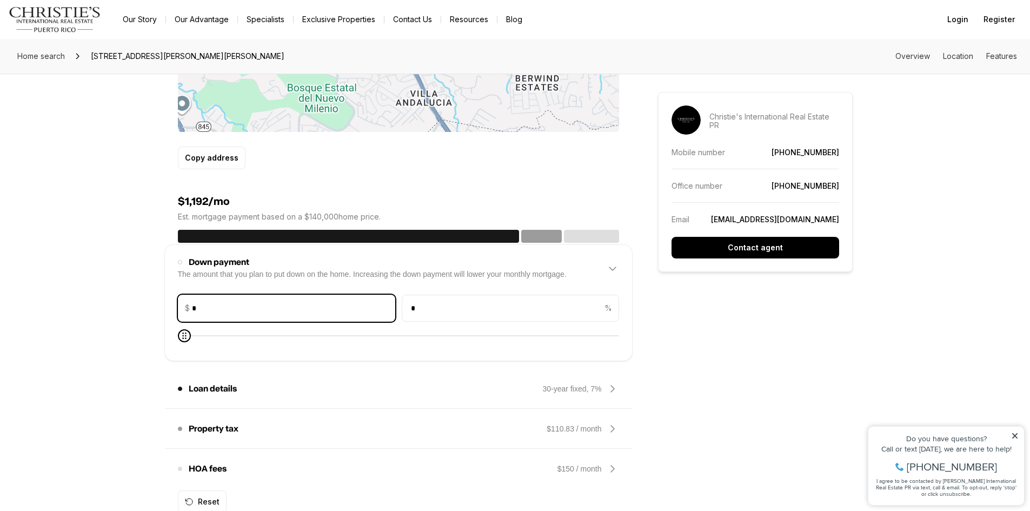
type input "*"
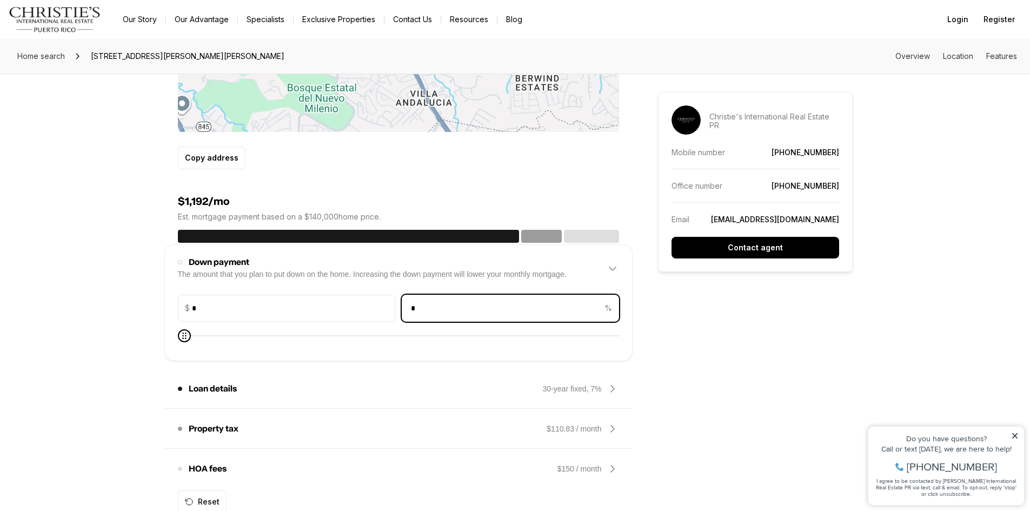
click at [528, 311] on input "*" at bounding box center [502, 308] width 200 height 26
type input "*"
type input "*****"
type input "*"
click at [483, 343] on div "Down payment amount $ ***** Home price percentage * %" at bounding box center [398, 320] width 441 height 68
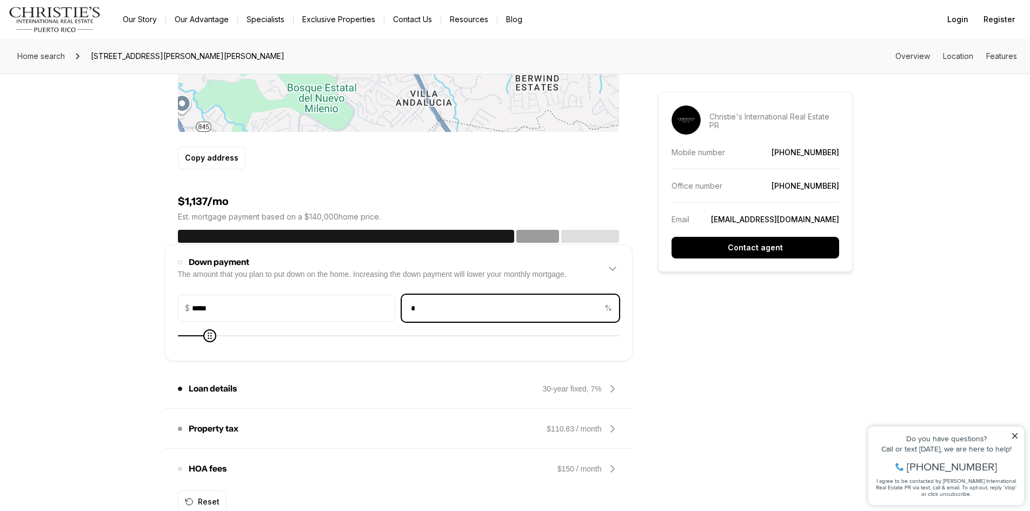
click at [480, 311] on input "*" at bounding box center [502, 308] width 200 height 26
type input "*"
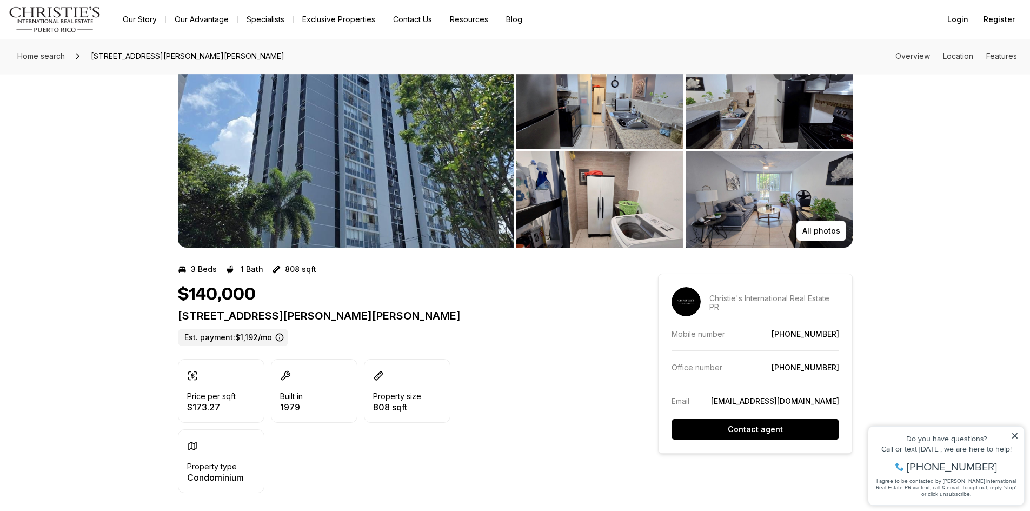
scroll to position [0, 0]
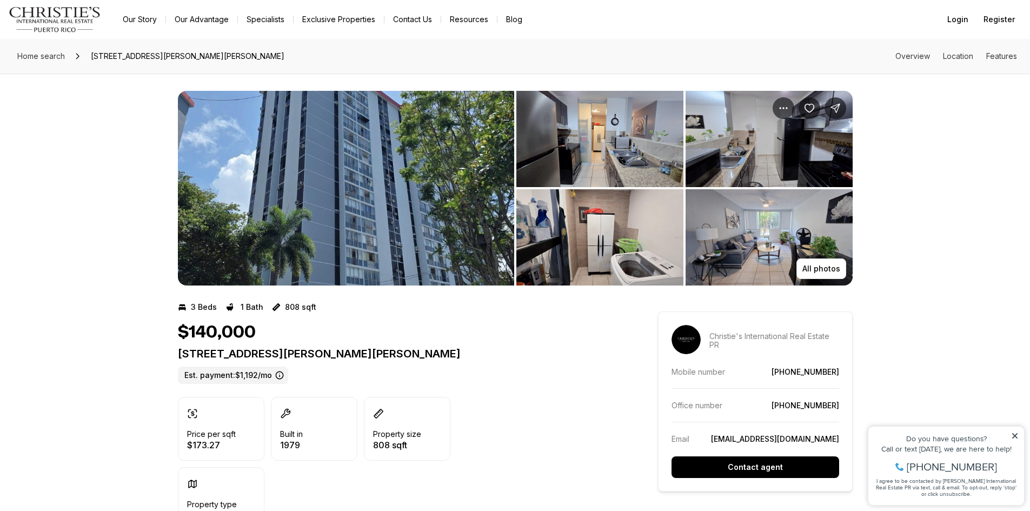
type input "*"
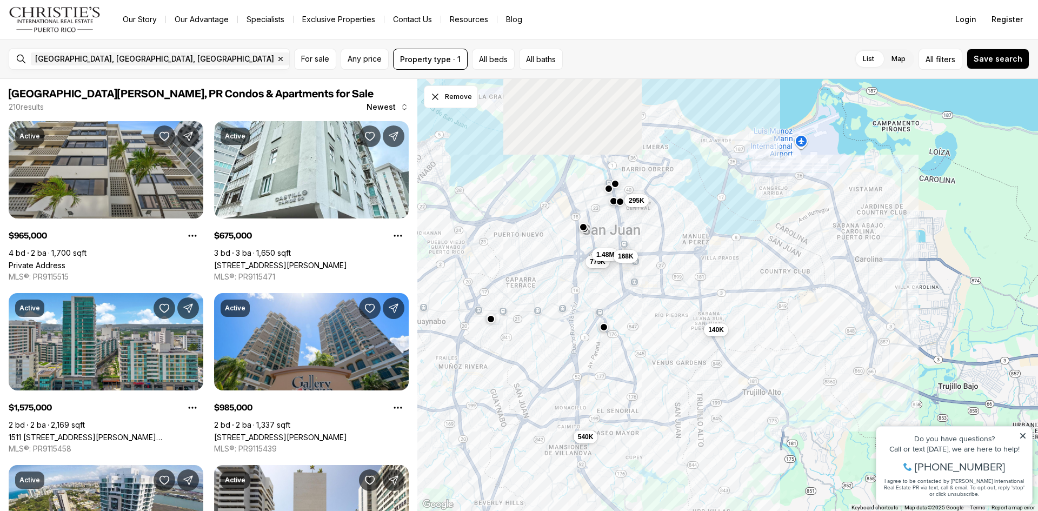
drag, startPoint x: 675, startPoint y: 245, endPoint x: 699, endPoint y: 341, distance: 98.6
click at [699, 341] on div "775K 140K 540K 295K 1.48M 168K" at bounding box center [727, 295] width 620 height 432
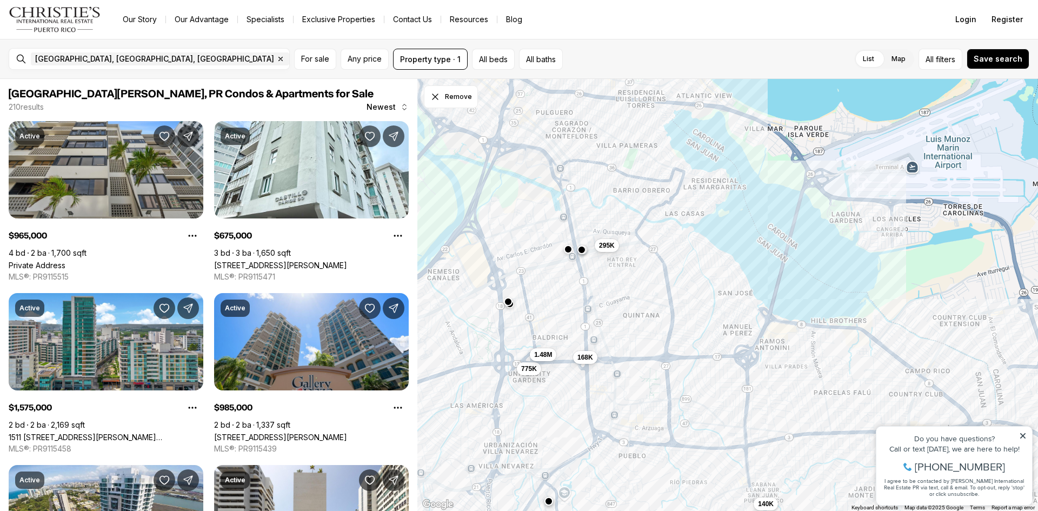
drag, startPoint x: 627, startPoint y: 225, endPoint x: 638, endPoint y: 411, distance: 185.7
click at [638, 411] on div "775K 140K 295K 1.48M 168K" at bounding box center [727, 295] width 620 height 432
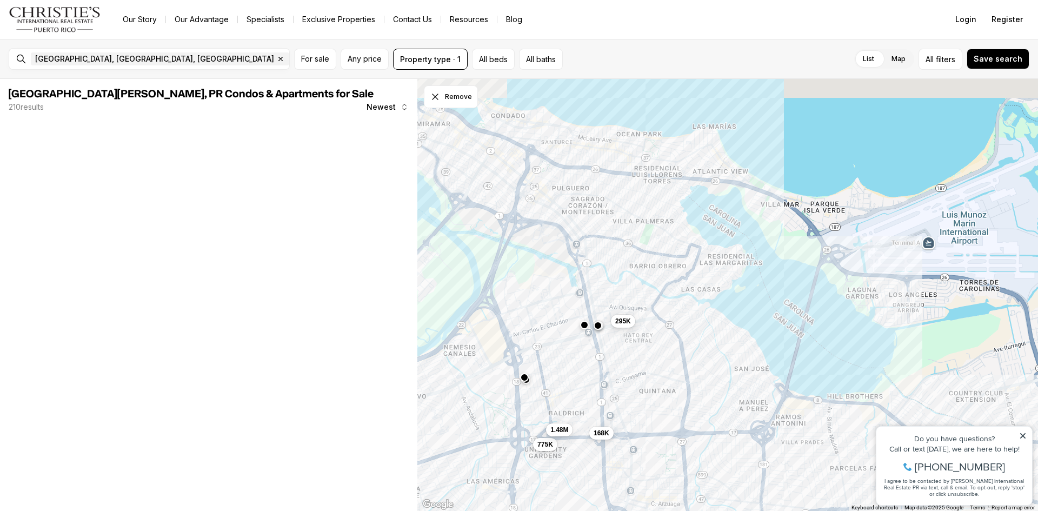
drag, startPoint x: 644, startPoint y: 312, endPoint x: 659, endPoint y: 375, distance: 64.5
click at [659, 375] on div "775K 140K 295K 1.48M 168K" at bounding box center [727, 295] width 620 height 432
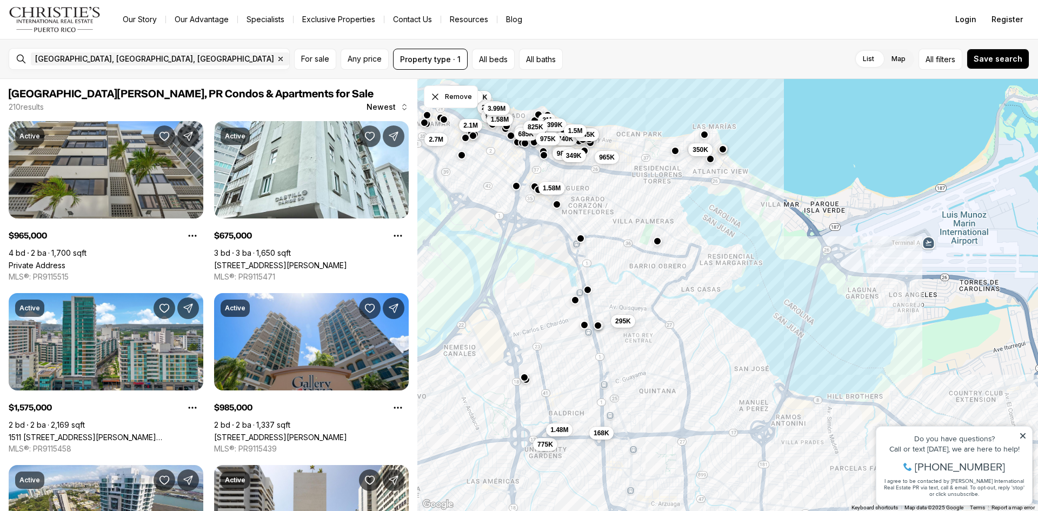
click at [504, 109] on span "3.99M" at bounding box center [497, 108] width 18 height 9
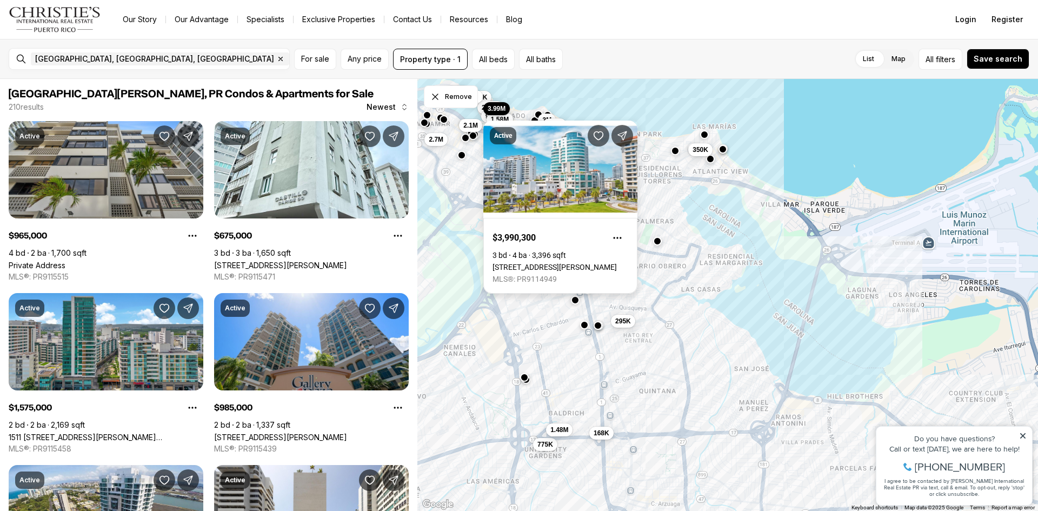
click at [513, 263] on link "[STREET_ADDRESS][PERSON_NAME]" at bounding box center [554, 267] width 124 height 9
